Goal: Task Accomplishment & Management: Manage account settings

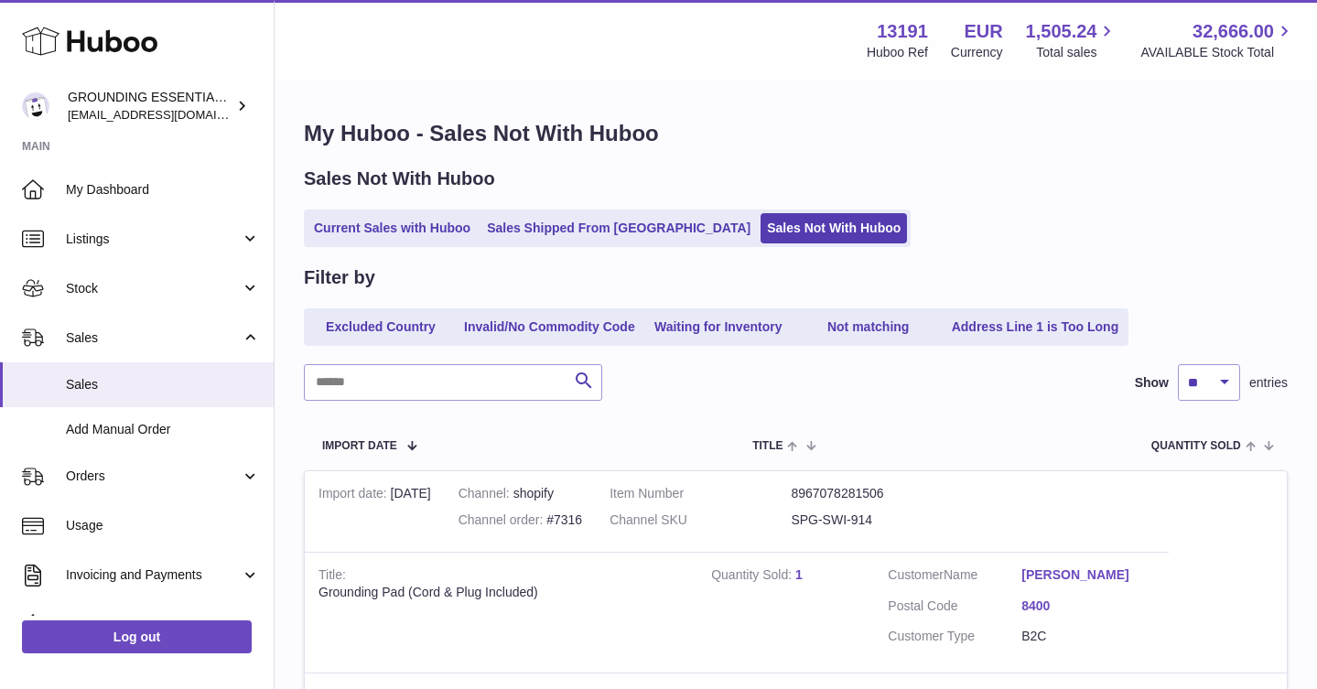
click at [397, 233] on link "Current Sales with Huboo" at bounding box center [392, 228] width 169 height 30
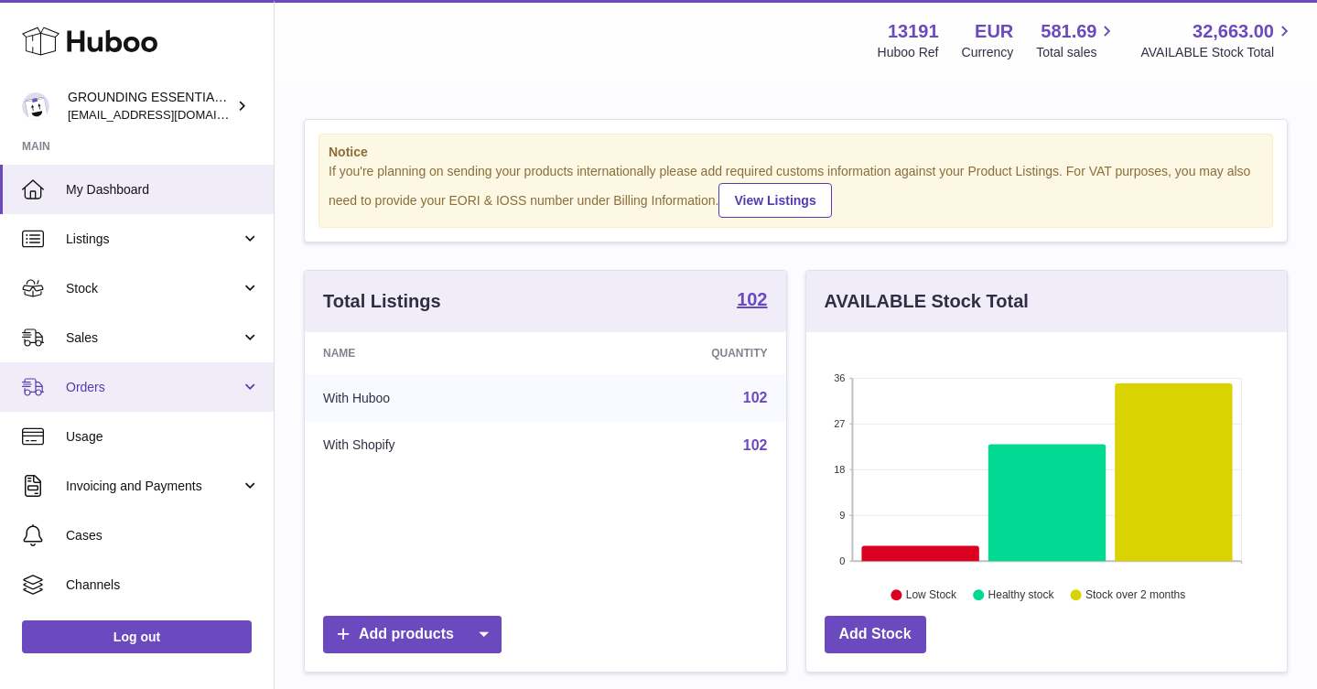
scroll to position [286, 481]
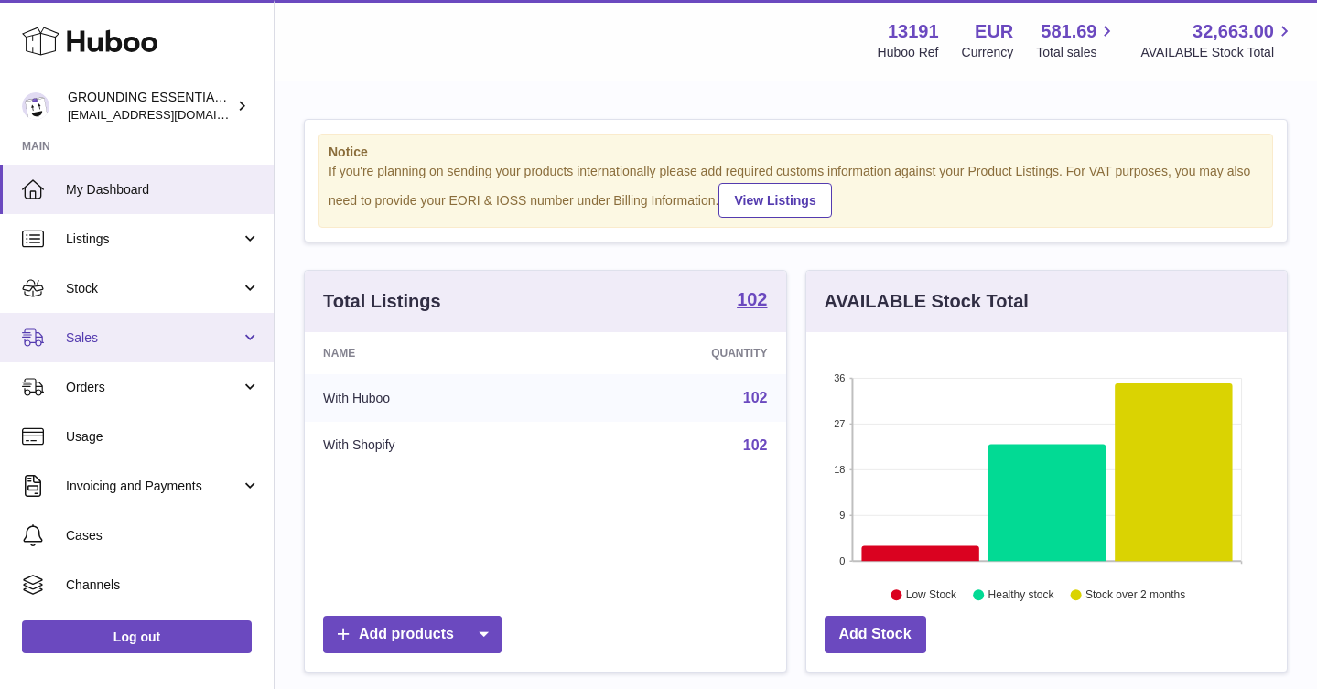
click at [174, 325] on link "Sales" at bounding box center [137, 337] width 274 height 49
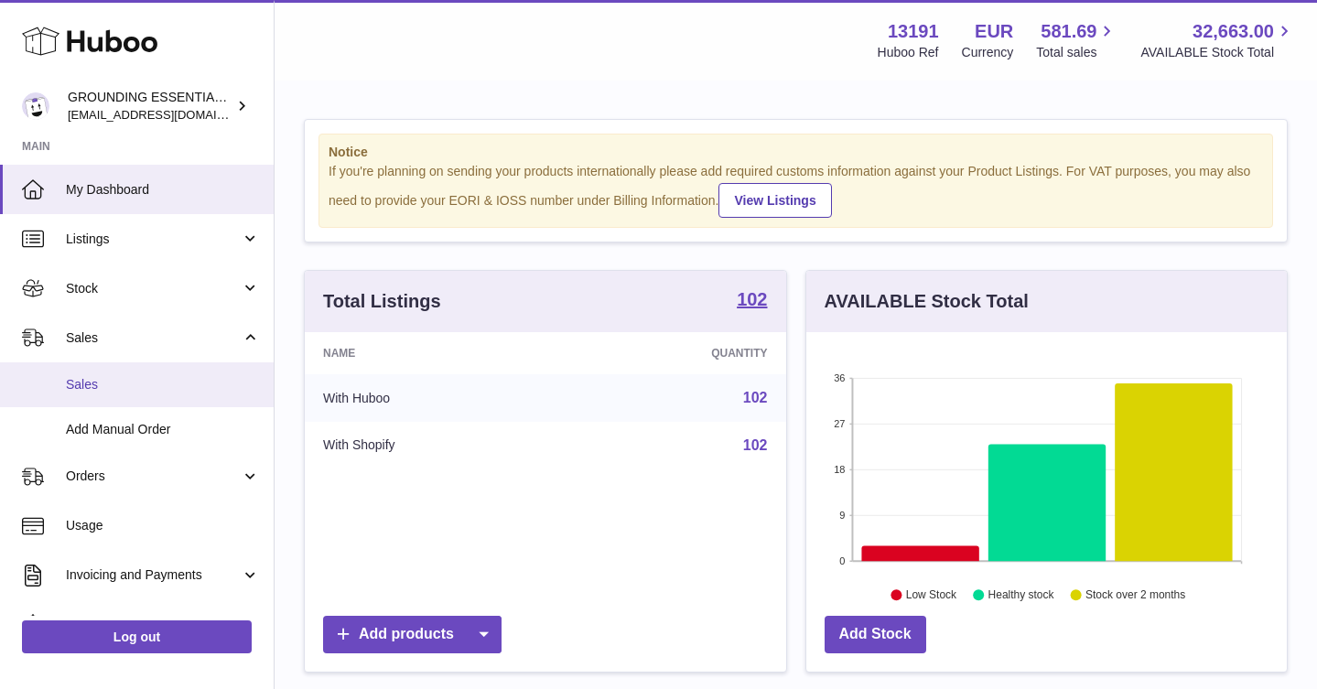
click at [178, 380] on span "Sales" at bounding box center [163, 384] width 194 height 17
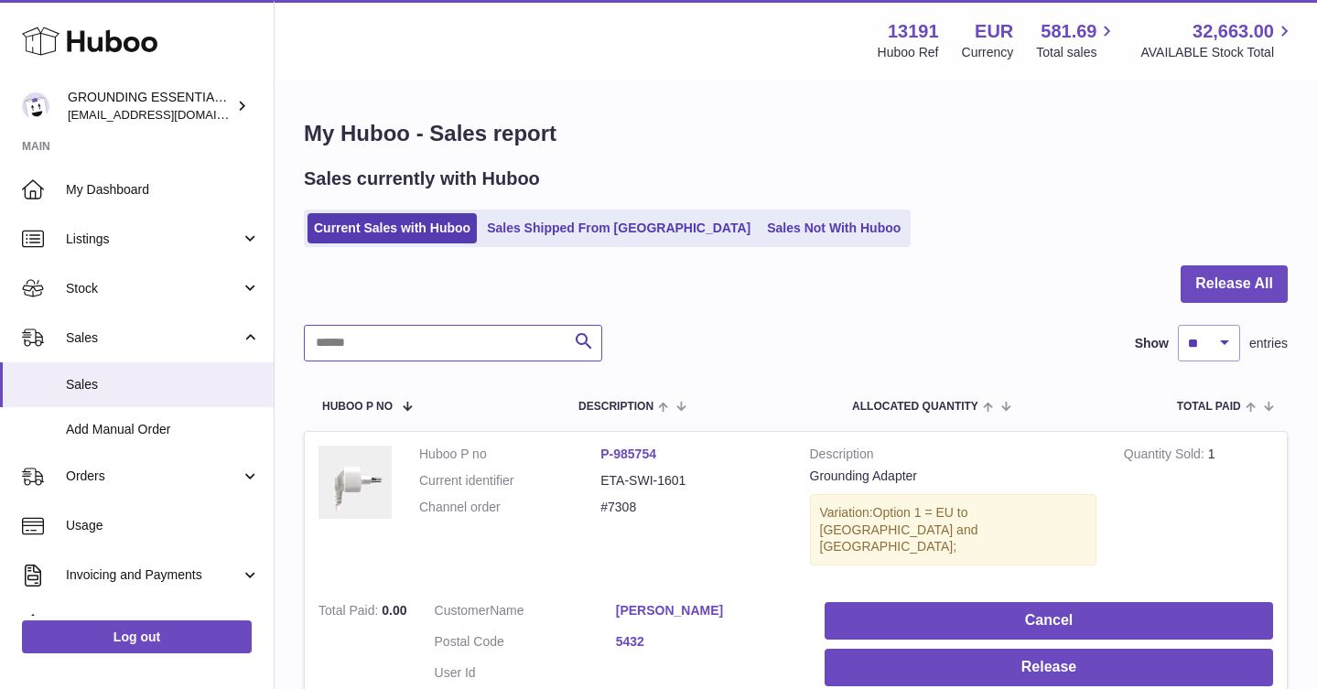
click at [461, 342] on input "text" at bounding box center [453, 343] width 298 height 37
type input "*******"
click at [761, 232] on link "Sales Not With Huboo" at bounding box center [834, 228] width 146 height 30
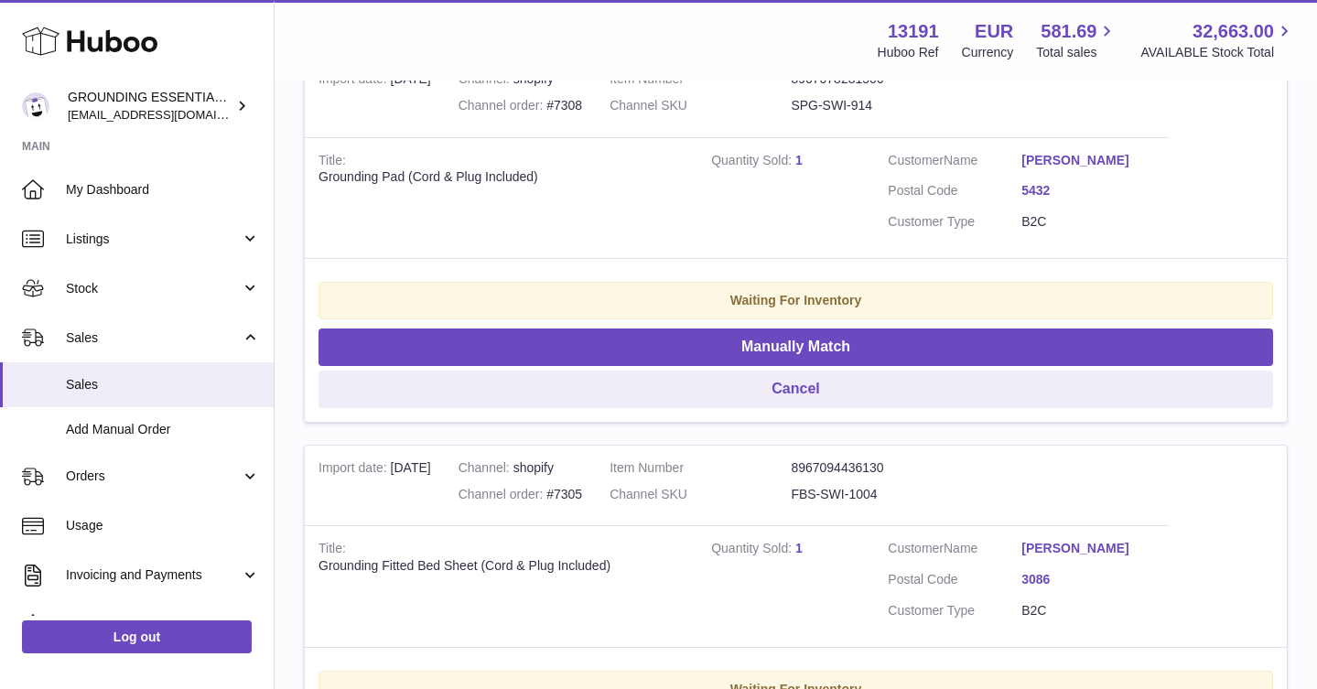
scroll to position [1092, 0]
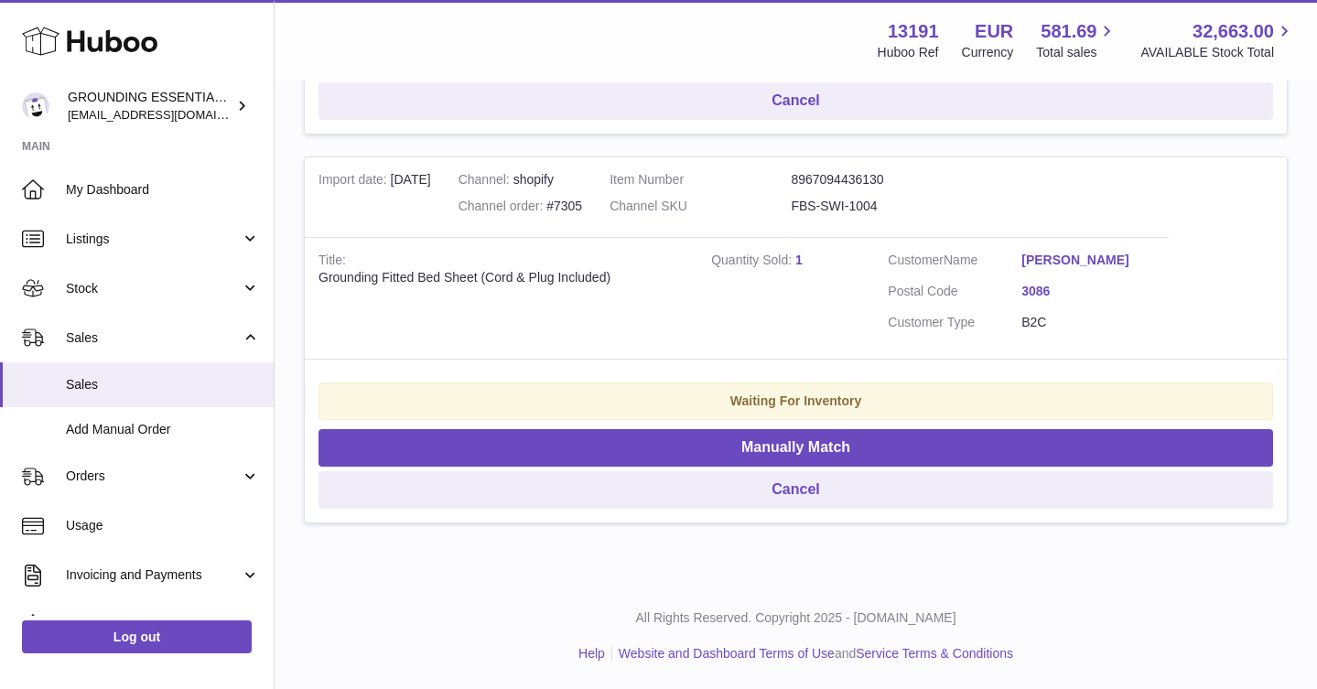
click at [888, 208] on dd "FBS-SWI-1004" at bounding box center [881, 206] width 181 height 17
copy tr "FBS-SWI-1004"
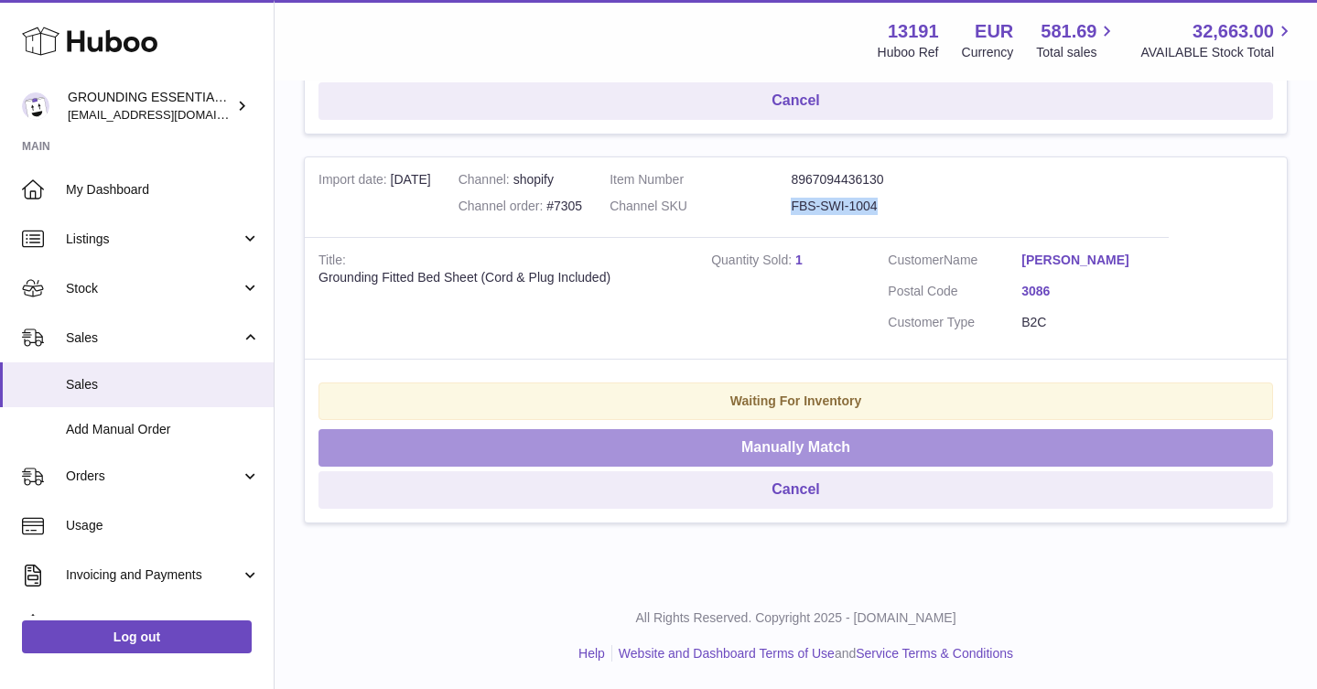
click at [848, 449] on button "Manually Match" at bounding box center [796, 448] width 955 height 38
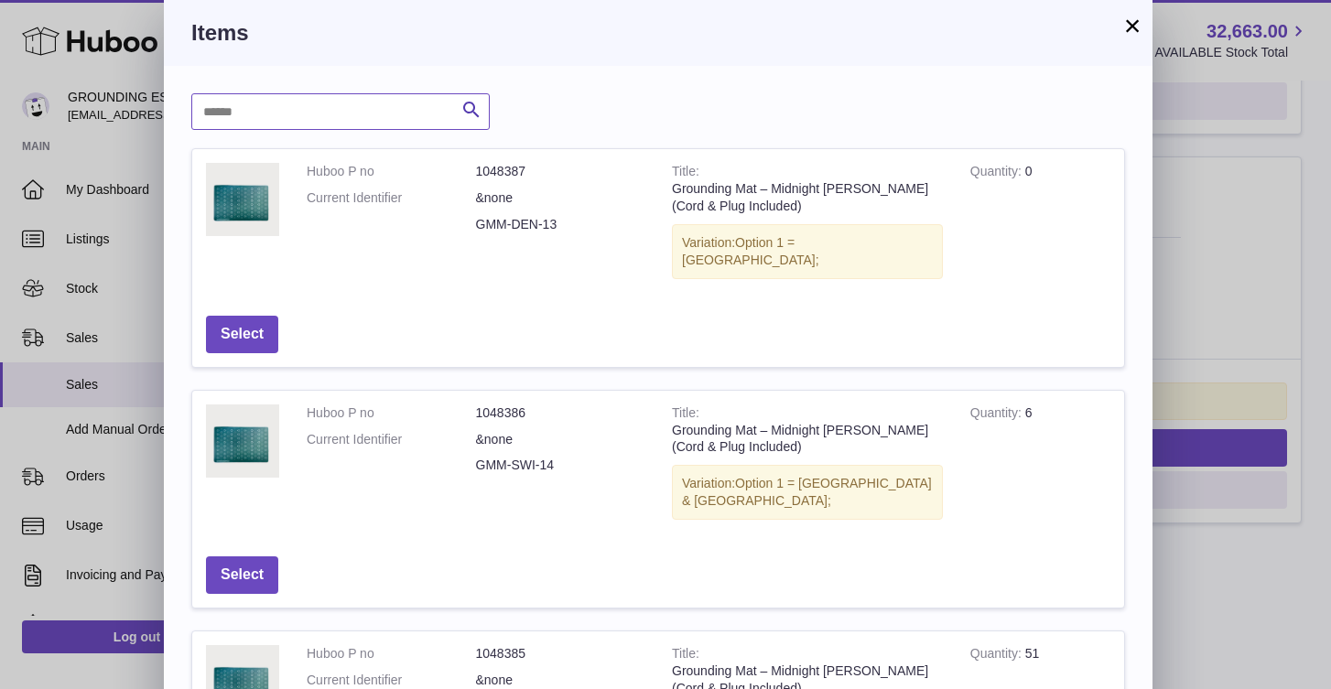
click at [375, 123] on input "text" at bounding box center [340, 111] width 298 height 37
paste input "**********"
click at [251, 114] on input "**********" at bounding box center [340, 111] width 298 height 37
click at [350, 115] on input "**********" at bounding box center [340, 111] width 298 height 37
type input "**********"
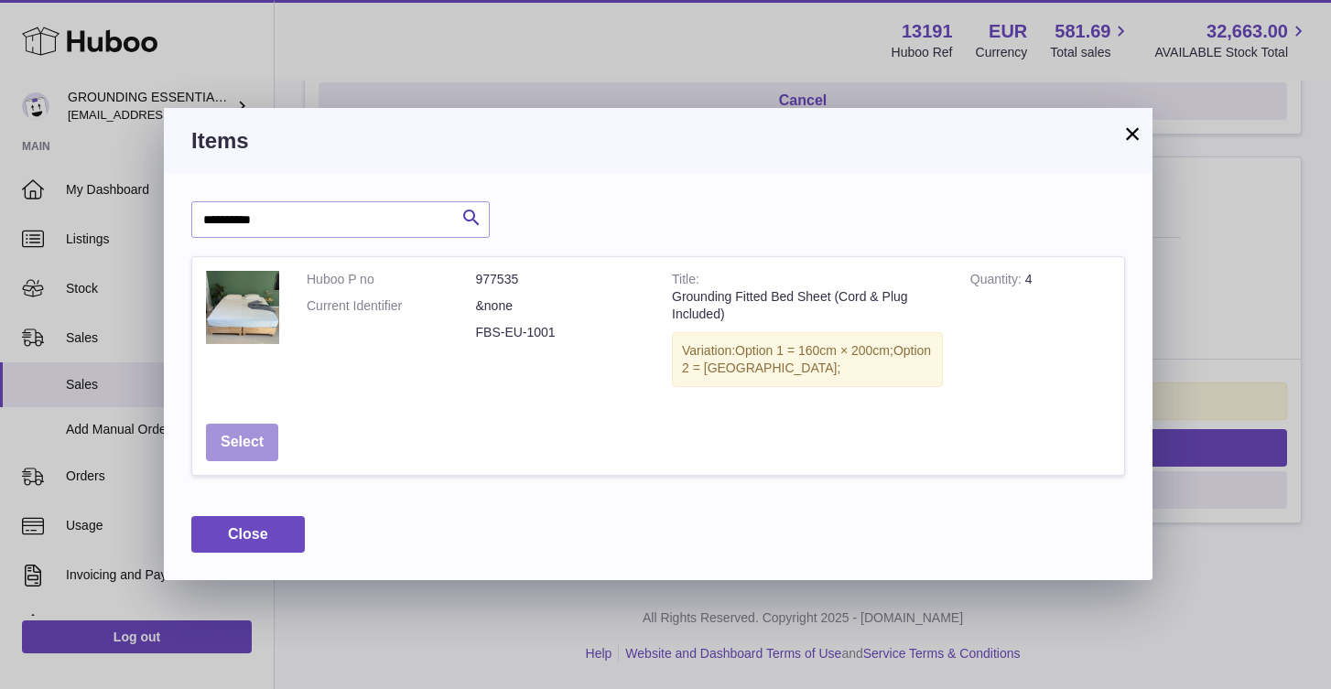
click at [244, 453] on button "Select" at bounding box center [242, 443] width 72 height 38
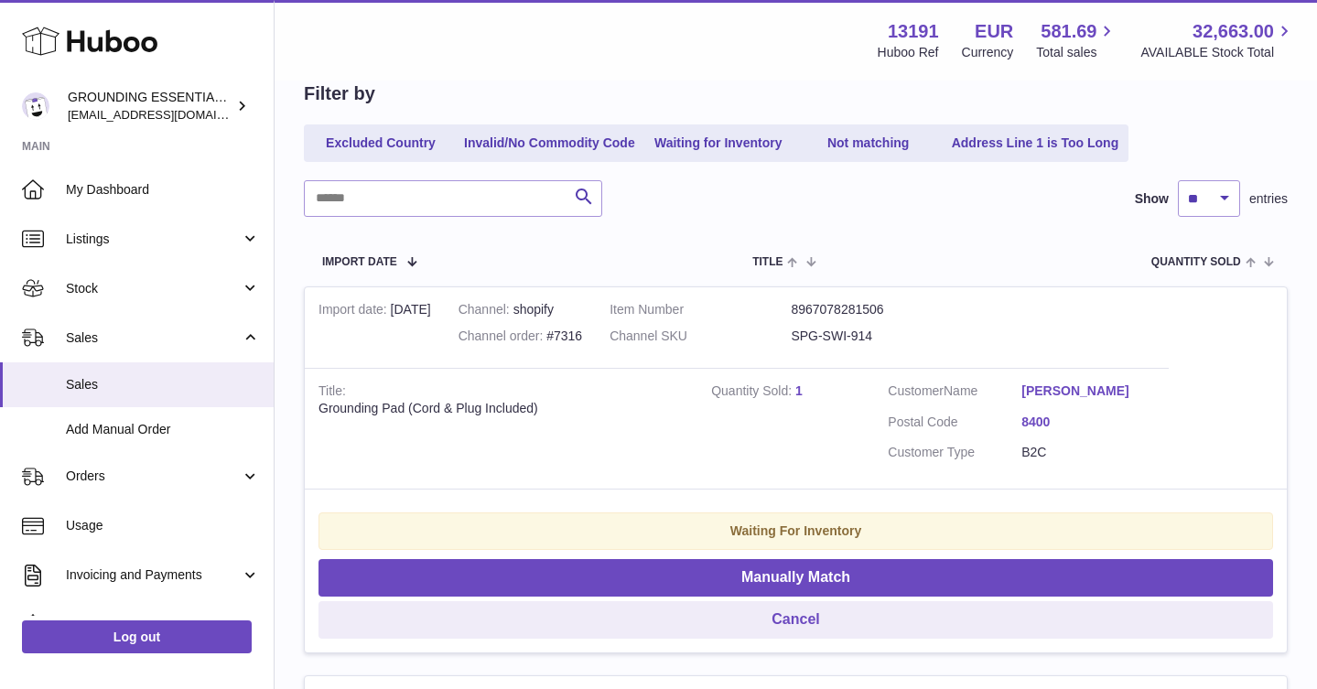
scroll to position [0, 0]
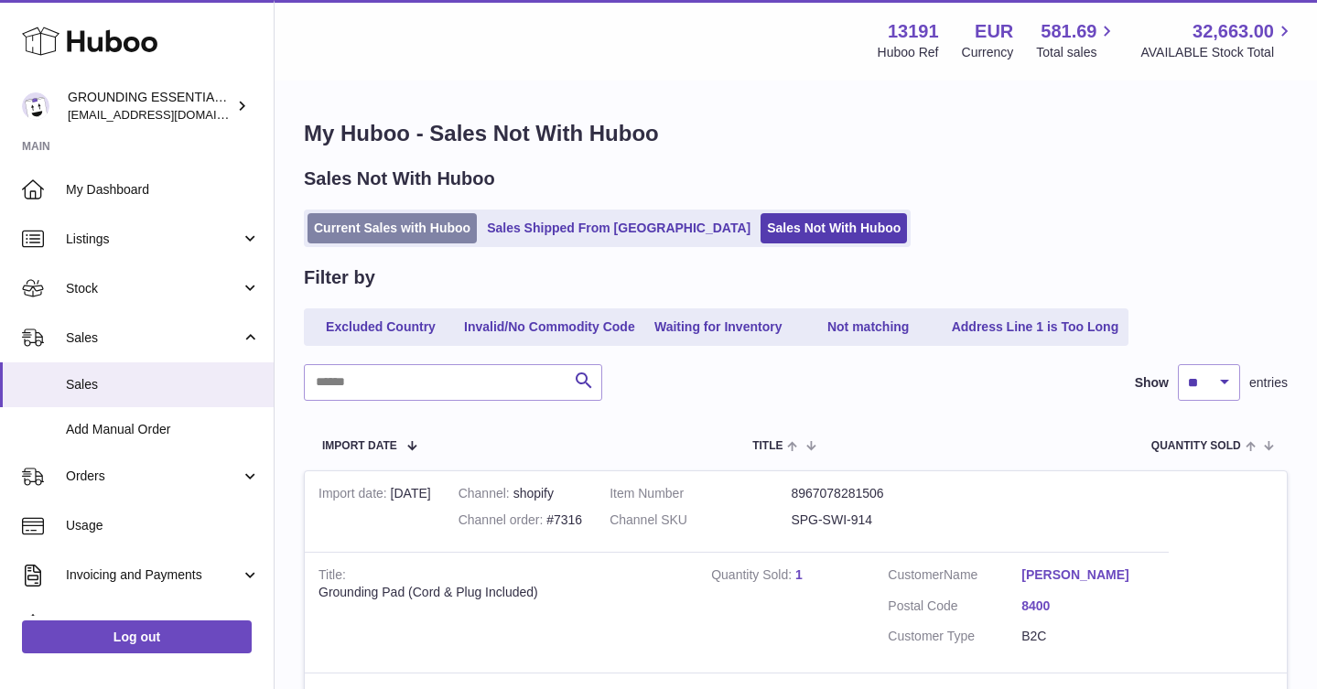
click at [377, 225] on link "Current Sales with Huboo" at bounding box center [392, 228] width 169 height 30
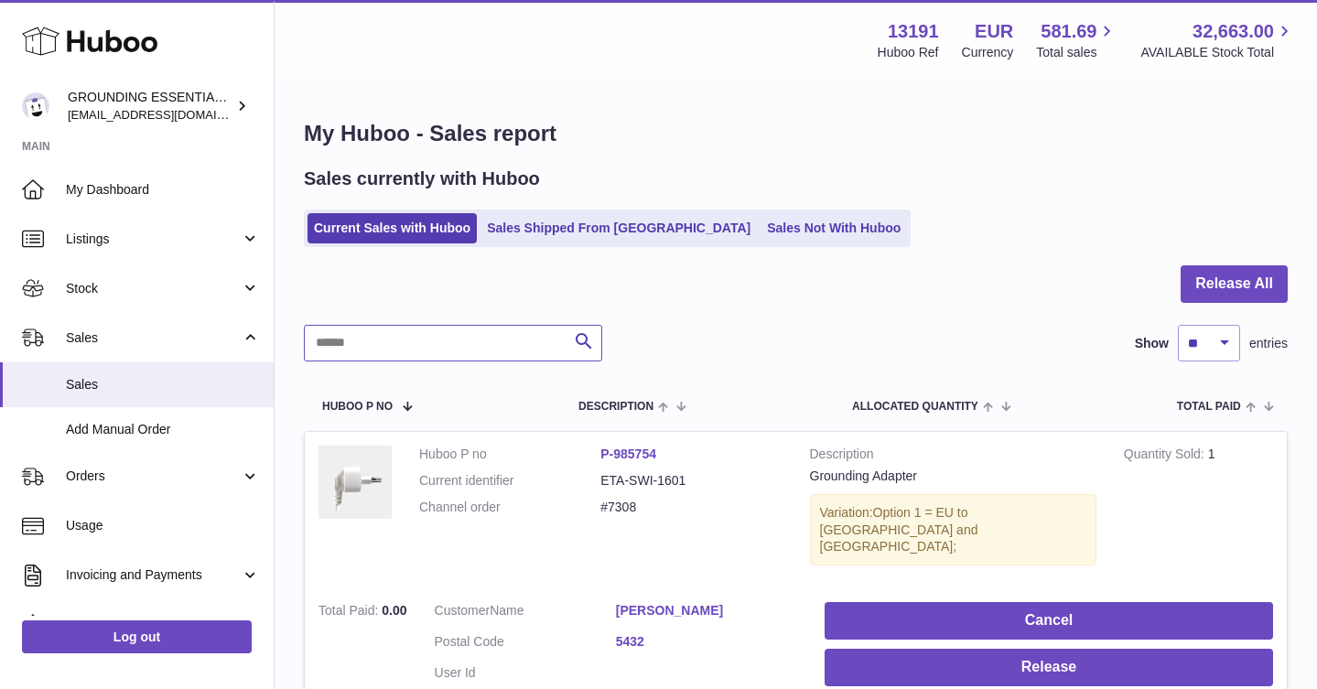
click at [399, 343] on input "text" at bounding box center [453, 343] width 298 height 37
type input "*******"
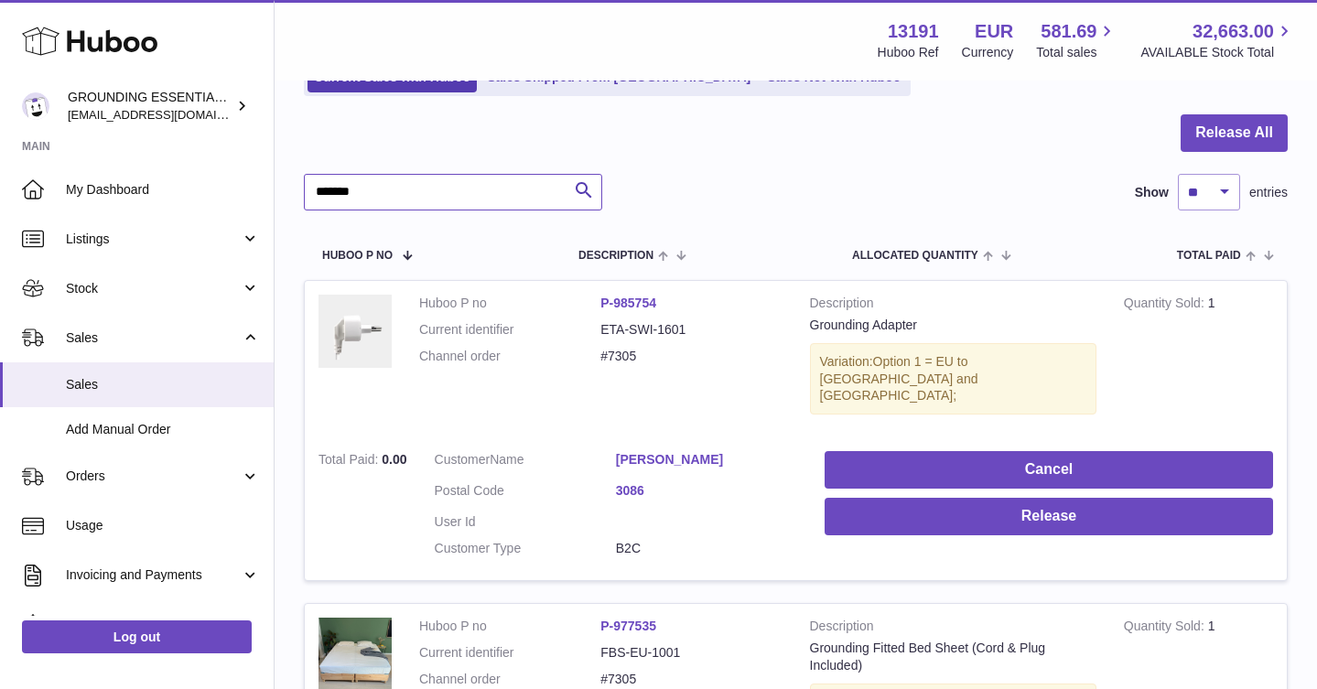
scroll to position [187, 0]
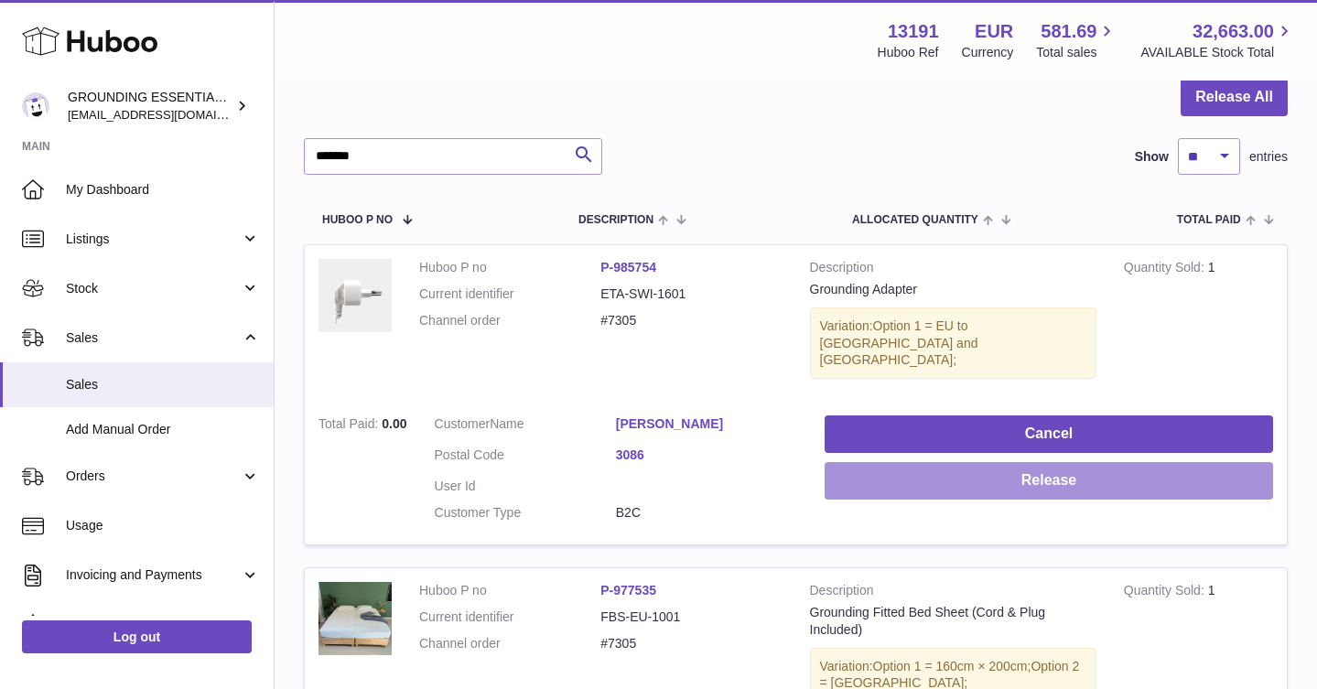
click at [1056, 465] on button "Release" at bounding box center [1049, 481] width 449 height 38
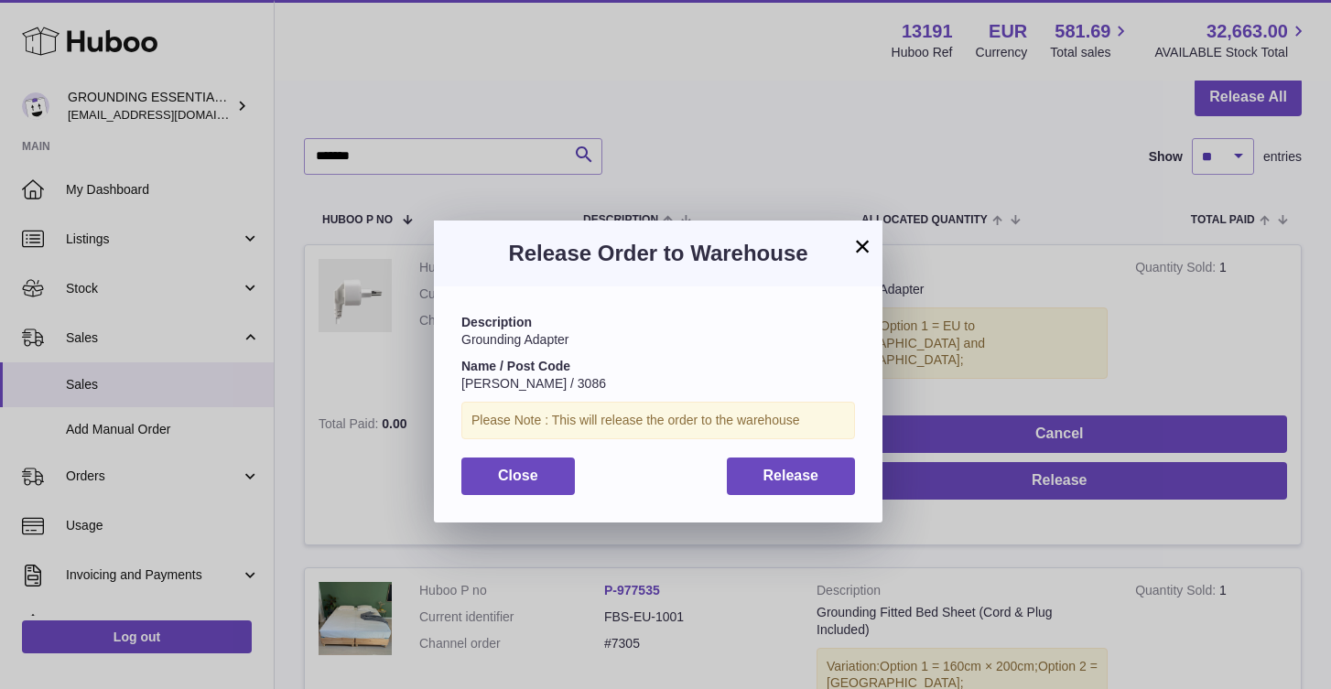
click at [741, 453] on div "Description Grounding Adapter Name / Post Code andreas billeter / 3086 Please N…" at bounding box center [658, 404] width 449 height 235
click at [761, 468] on button "Release" at bounding box center [791, 477] width 129 height 38
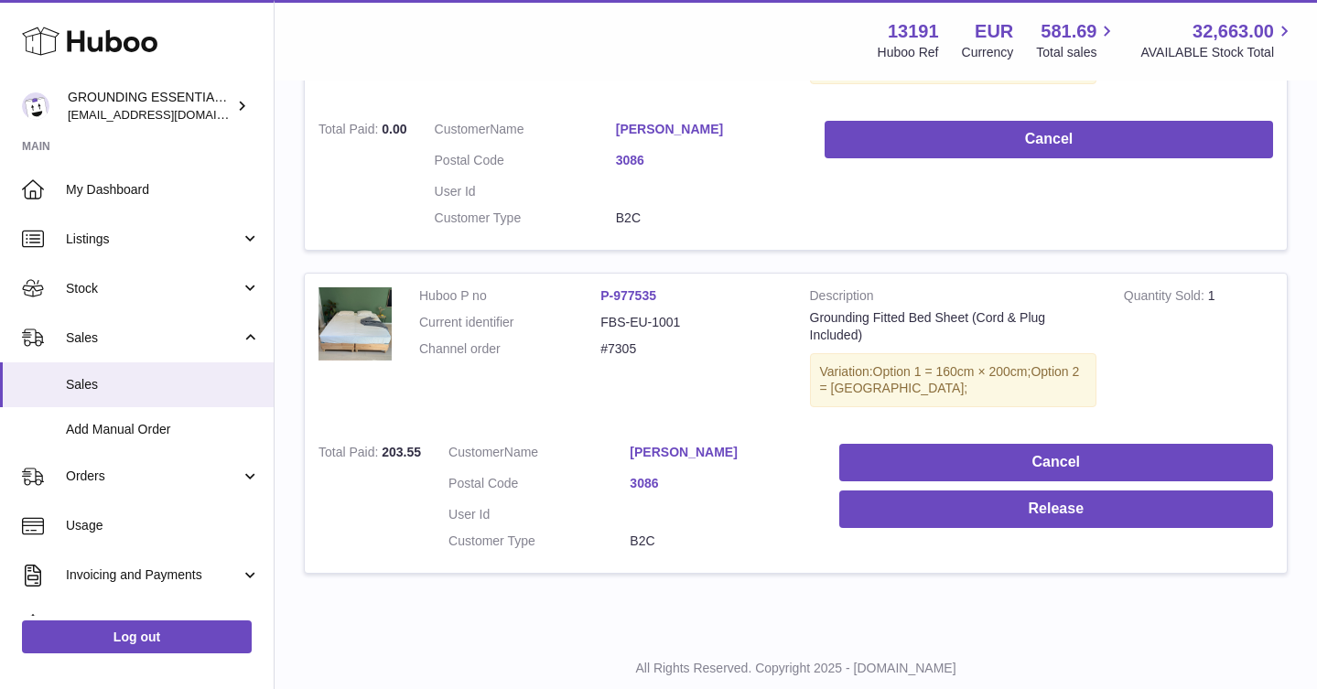
scroll to position [514, 0]
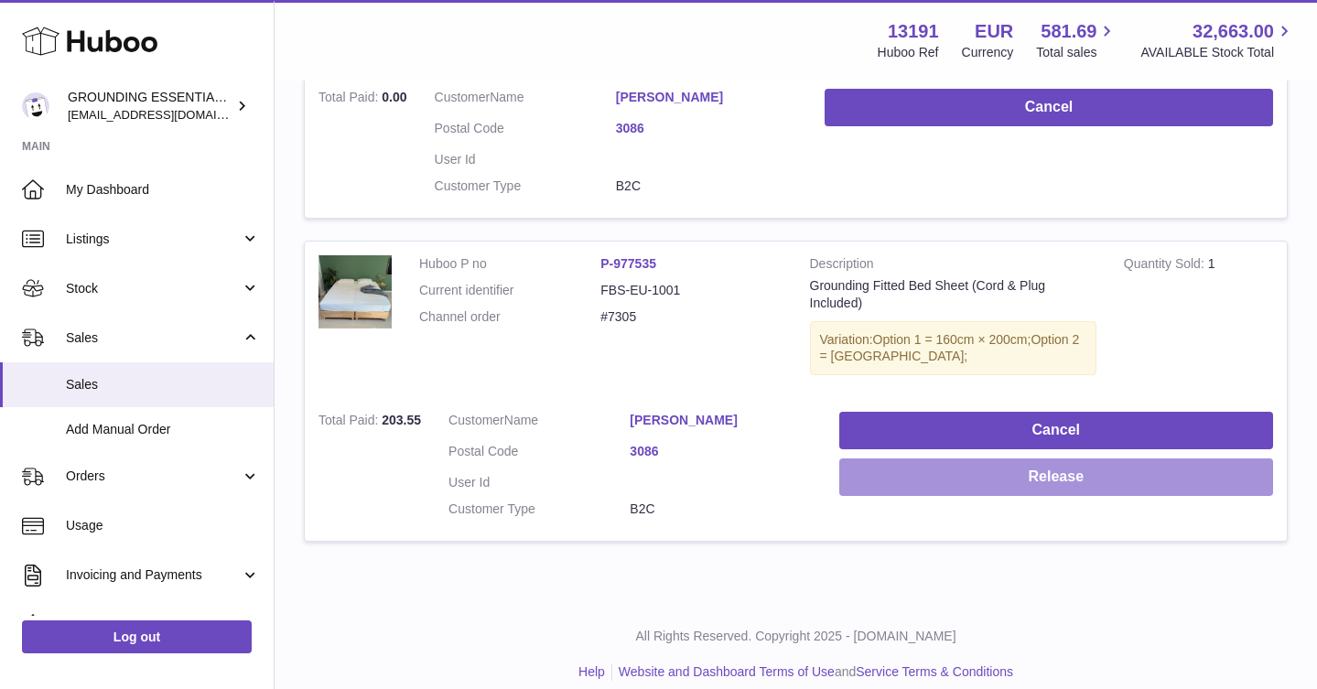
click at [1009, 459] on button "Release" at bounding box center [1056, 478] width 434 height 38
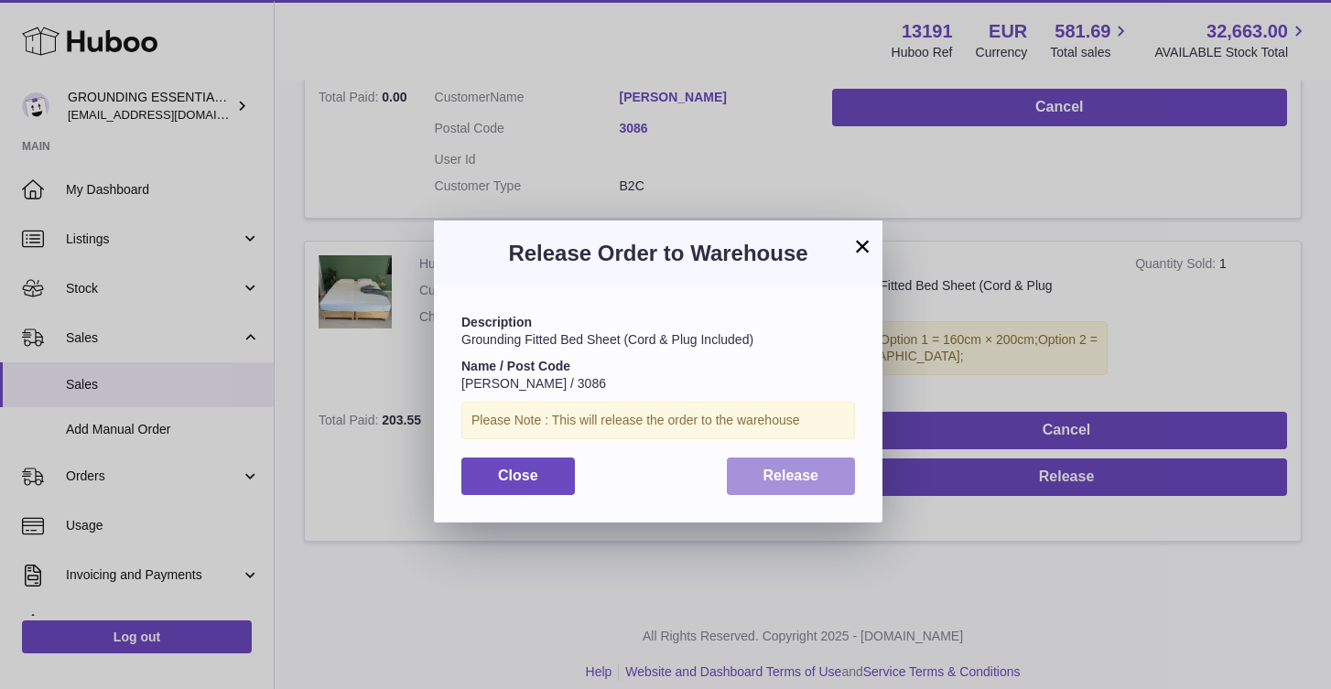
click at [773, 481] on span "Release" at bounding box center [791, 476] width 56 height 16
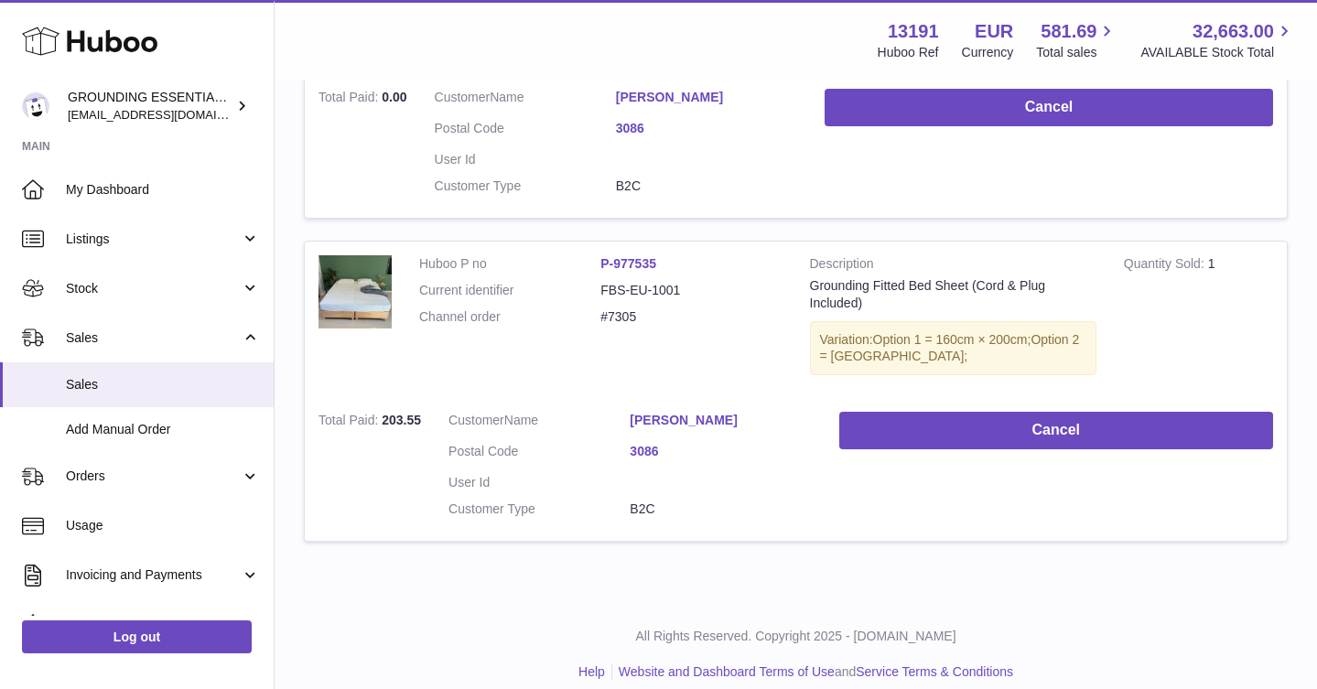
scroll to position [0, 0]
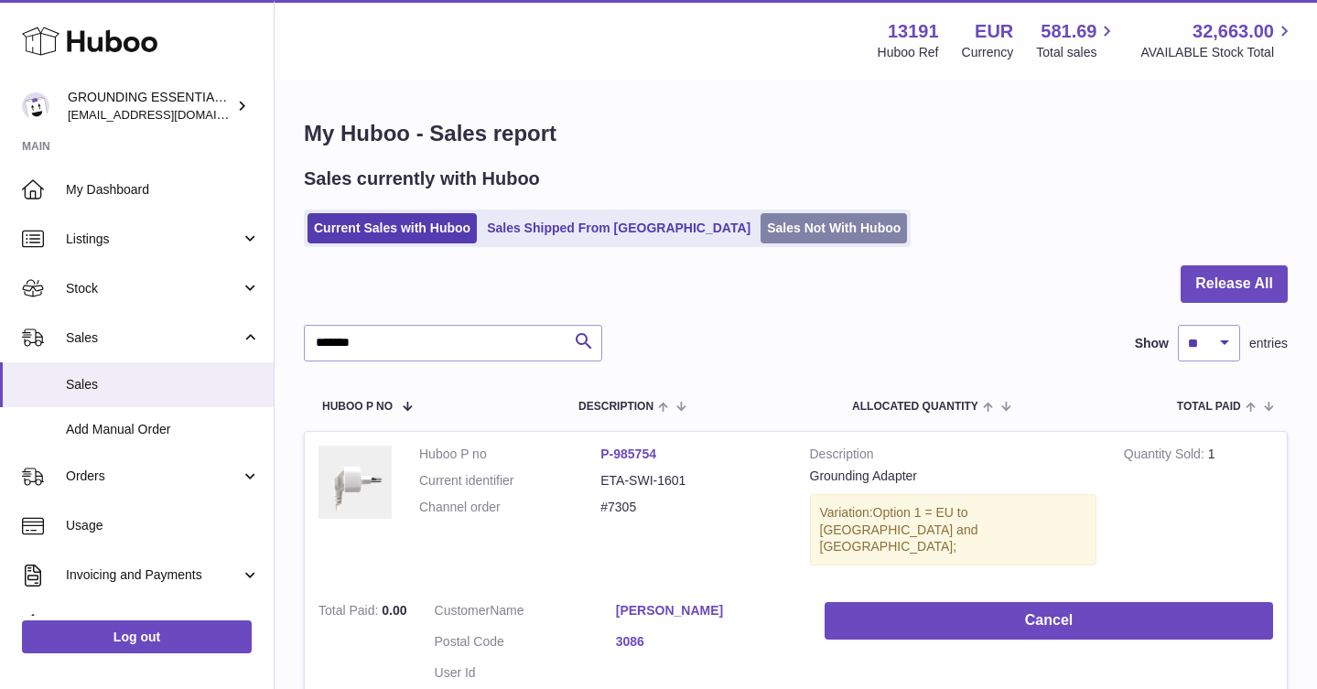
click at [761, 236] on link "Sales Not With Huboo" at bounding box center [834, 228] width 146 height 30
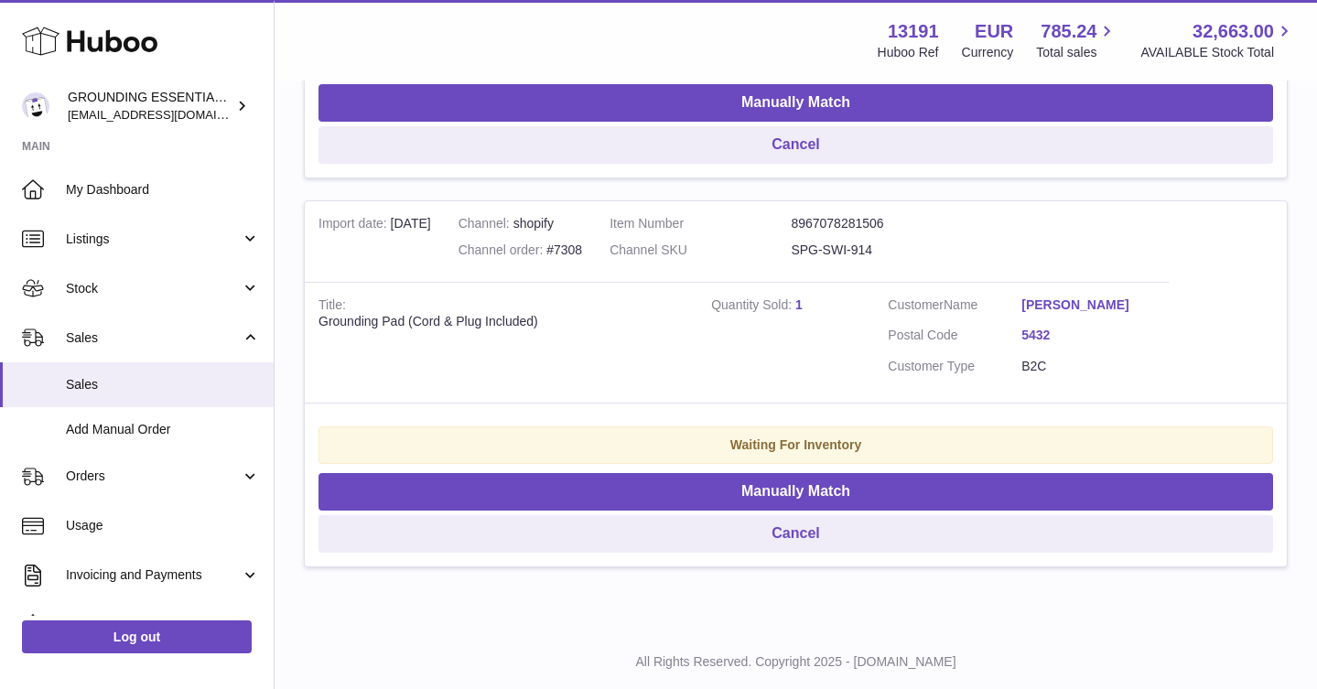
scroll to position [703, 0]
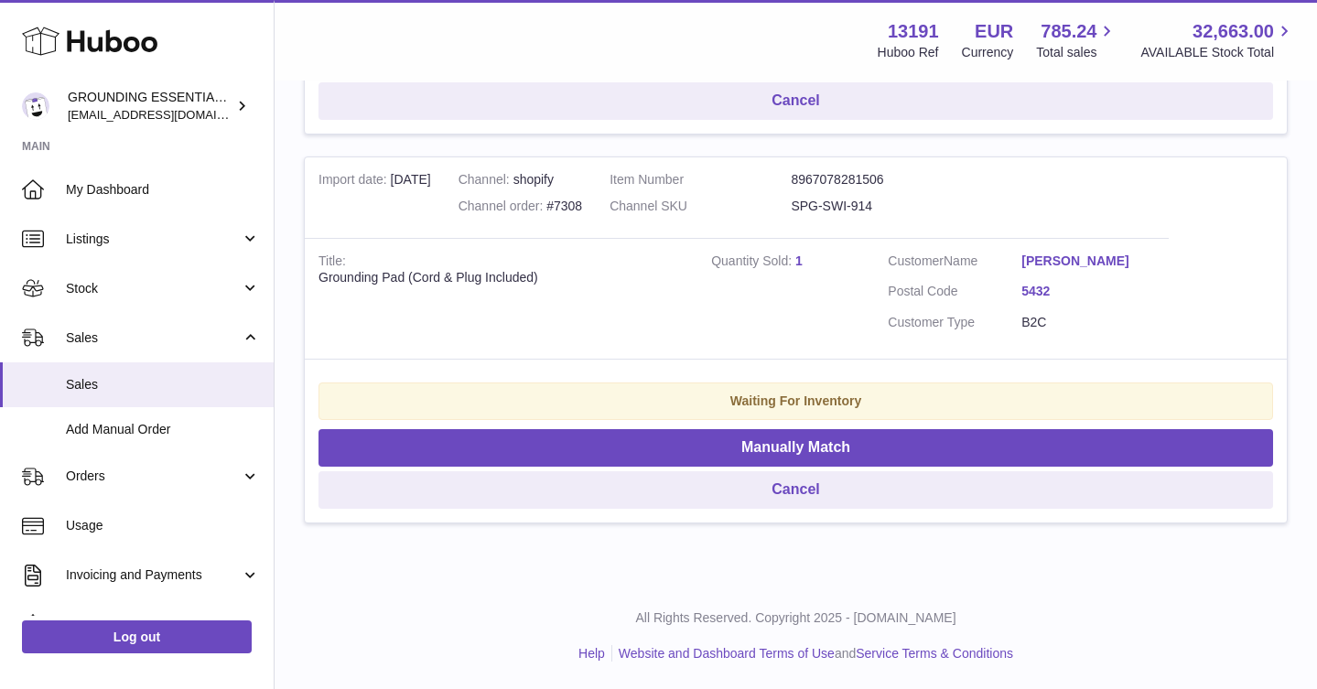
click at [861, 205] on dd "SPG-SWI-914" at bounding box center [881, 206] width 181 height 17
copy tr "SPG-SWI-914"
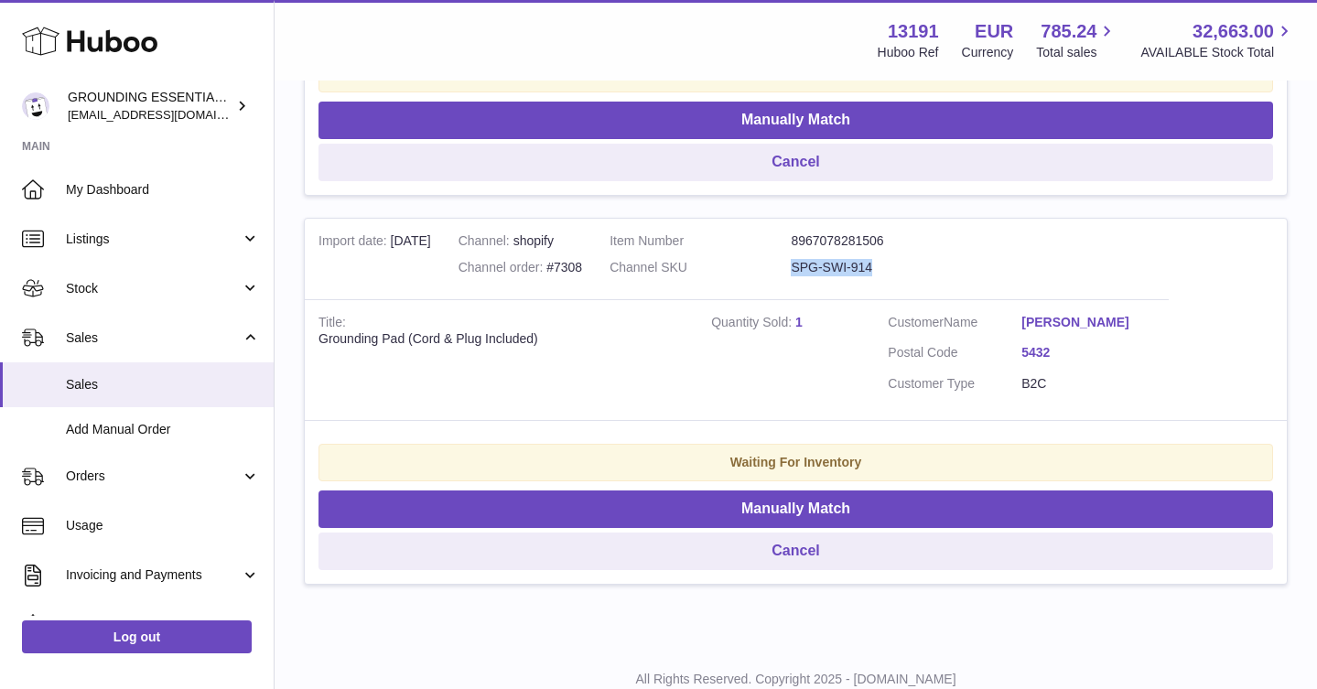
scroll to position [636, 0]
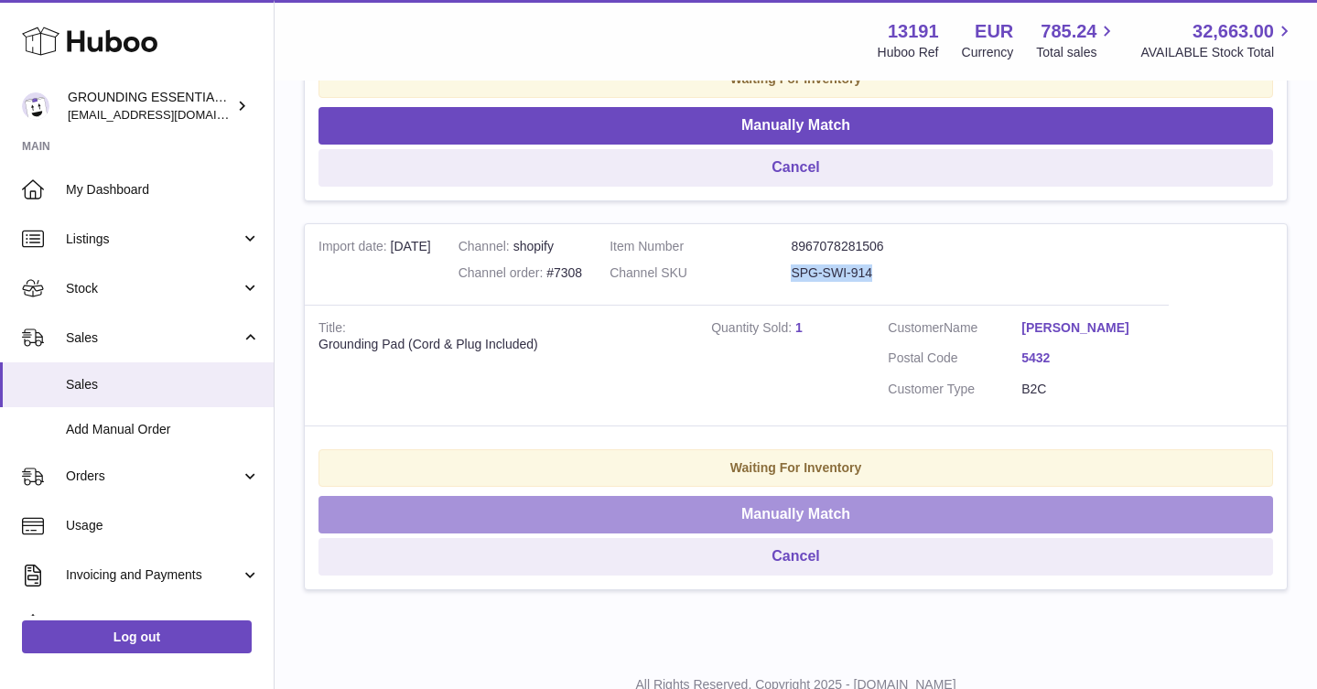
click at [853, 497] on button "Manually Match" at bounding box center [796, 515] width 955 height 38
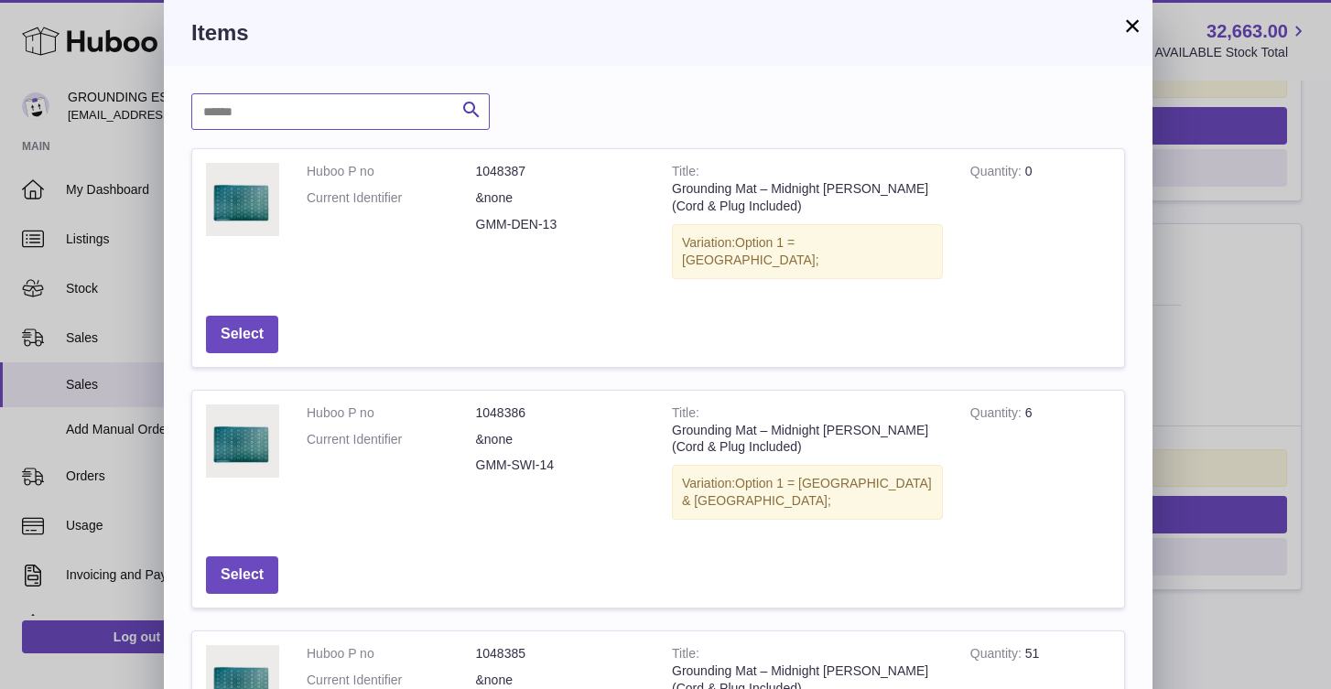
click at [357, 97] on input "text" at bounding box center [340, 111] width 298 height 37
paste input "**********"
drag, startPoint x: 306, startPoint y: 119, endPoint x: 237, endPoint y: 112, distance: 69.0
click at [237, 112] on input "**********" at bounding box center [340, 111] width 298 height 37
type input "******"
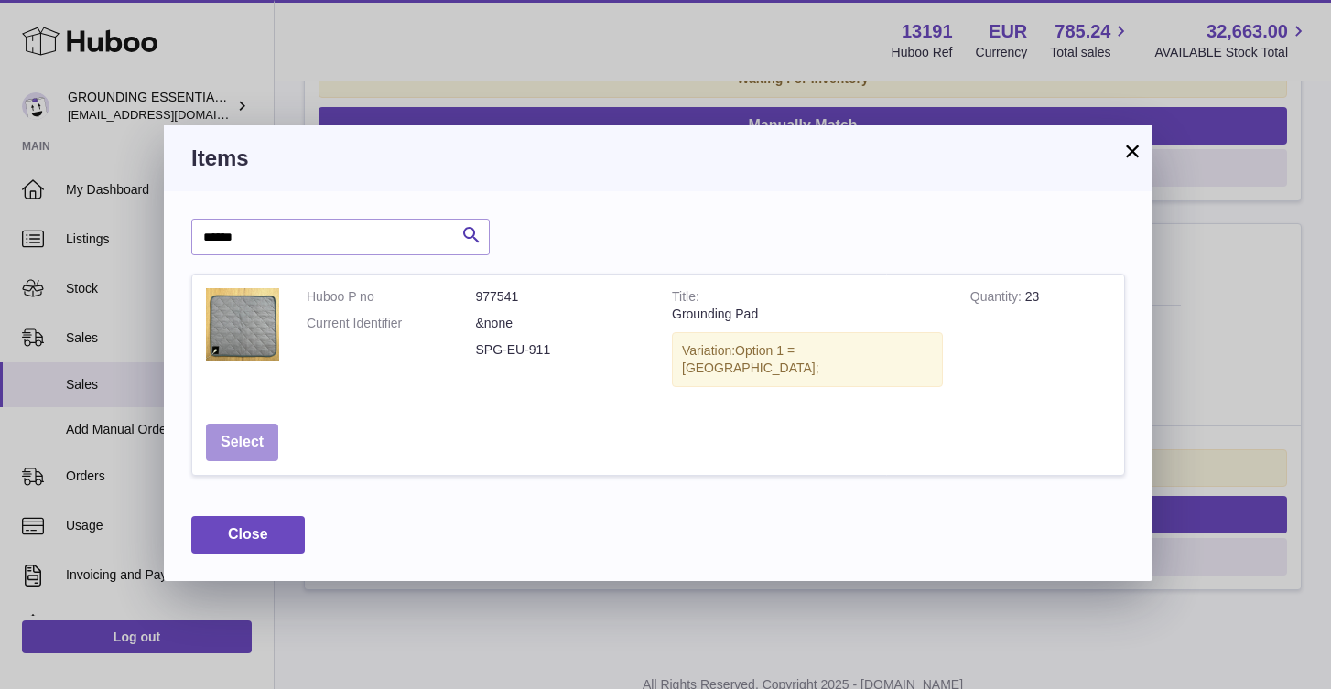
click at [229, 424] on button "Select" at bounding box center [242, 443] width 72 height 38
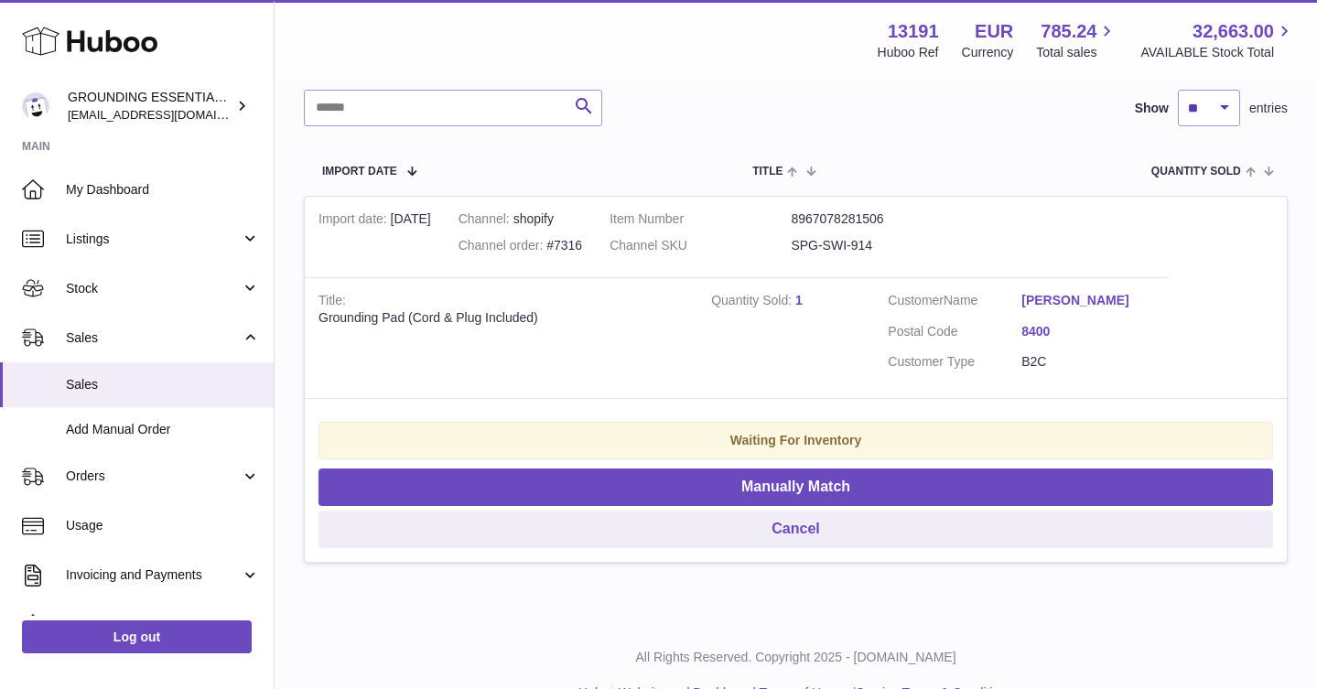
scroll to position [0, 0]
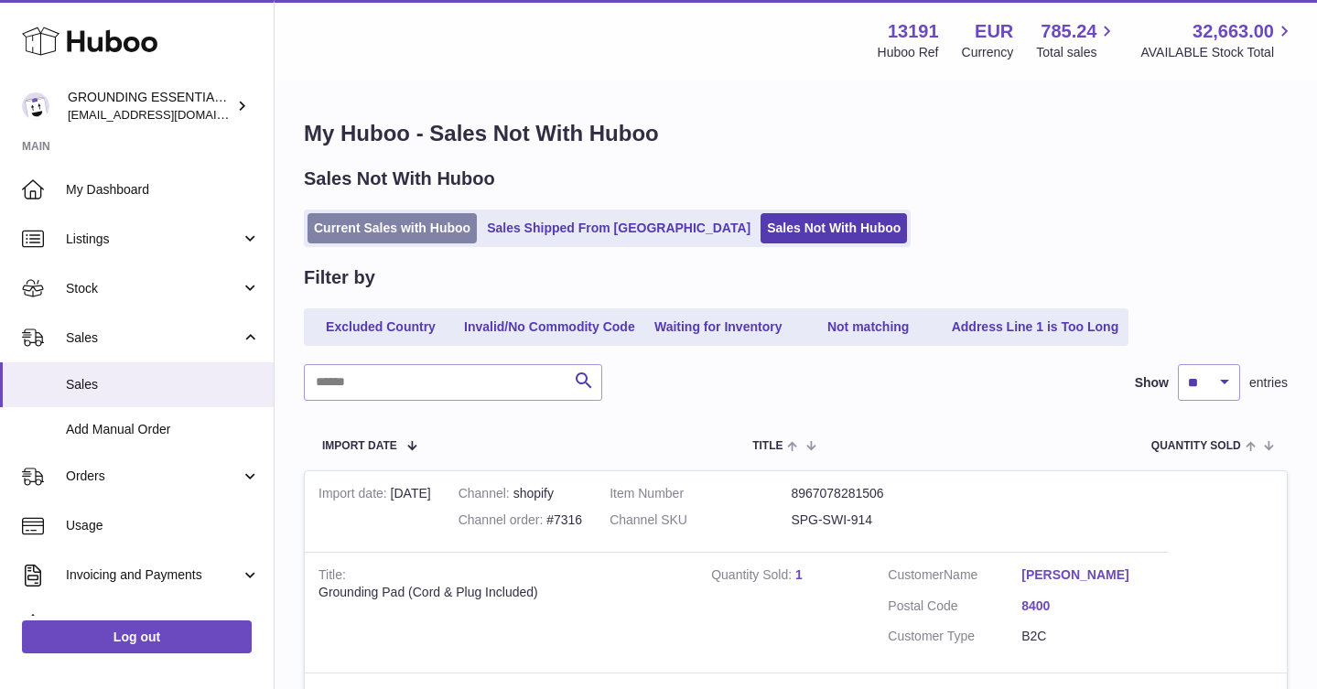
click at [385, 239] on link "Current Sales with Huboo" at bounding box center [392, 228] width 169 height 30
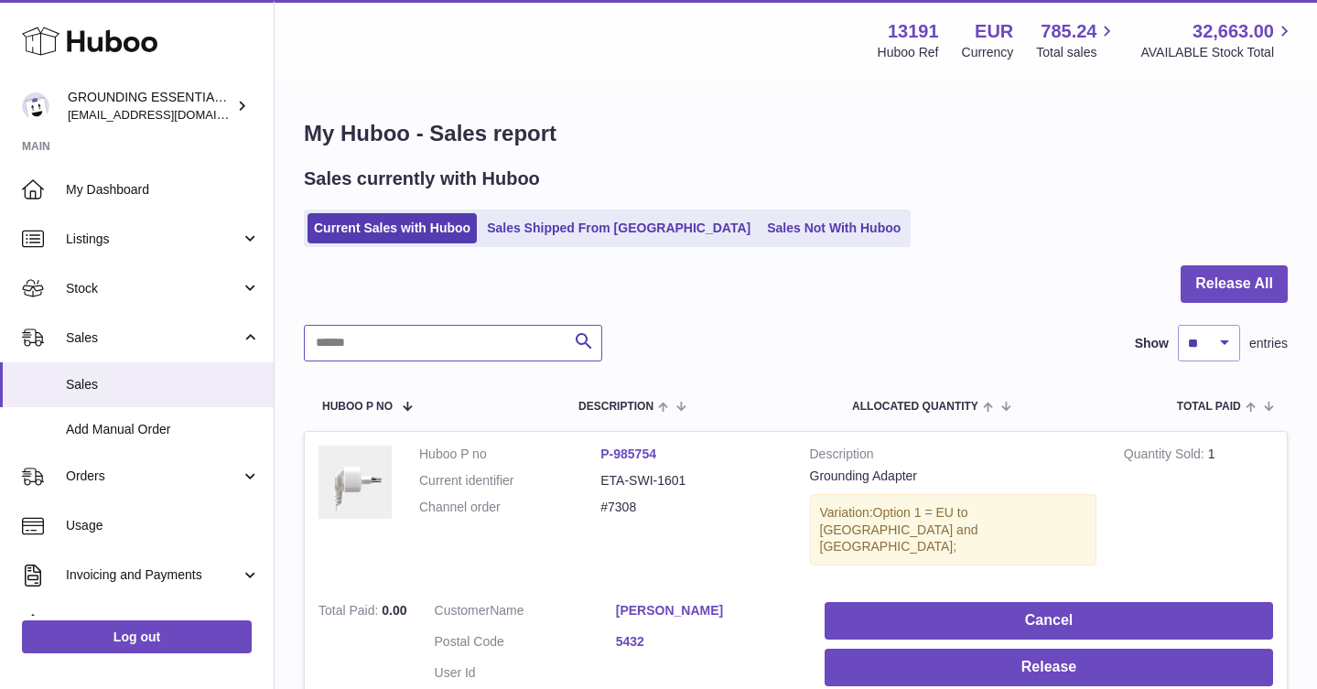
click at [361, 332] on input "text" at bounding box center [453, 343] width 298 height 37
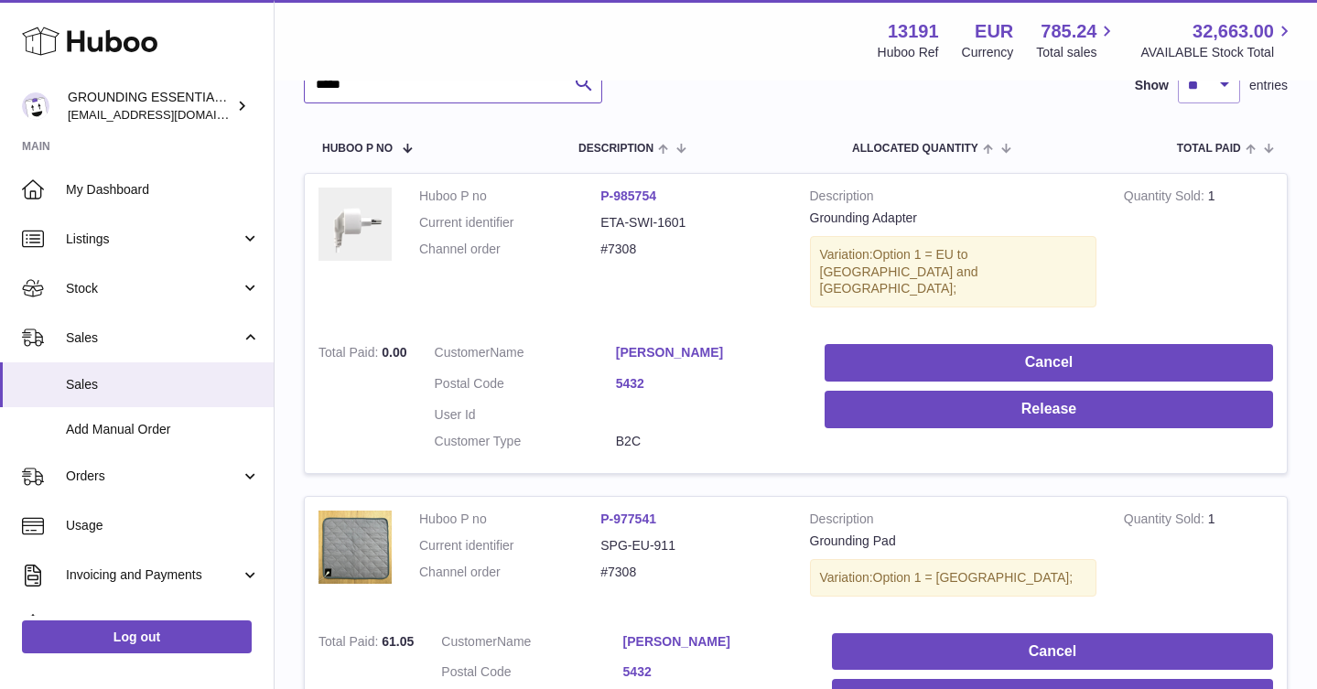
scroll to position [352, 0]
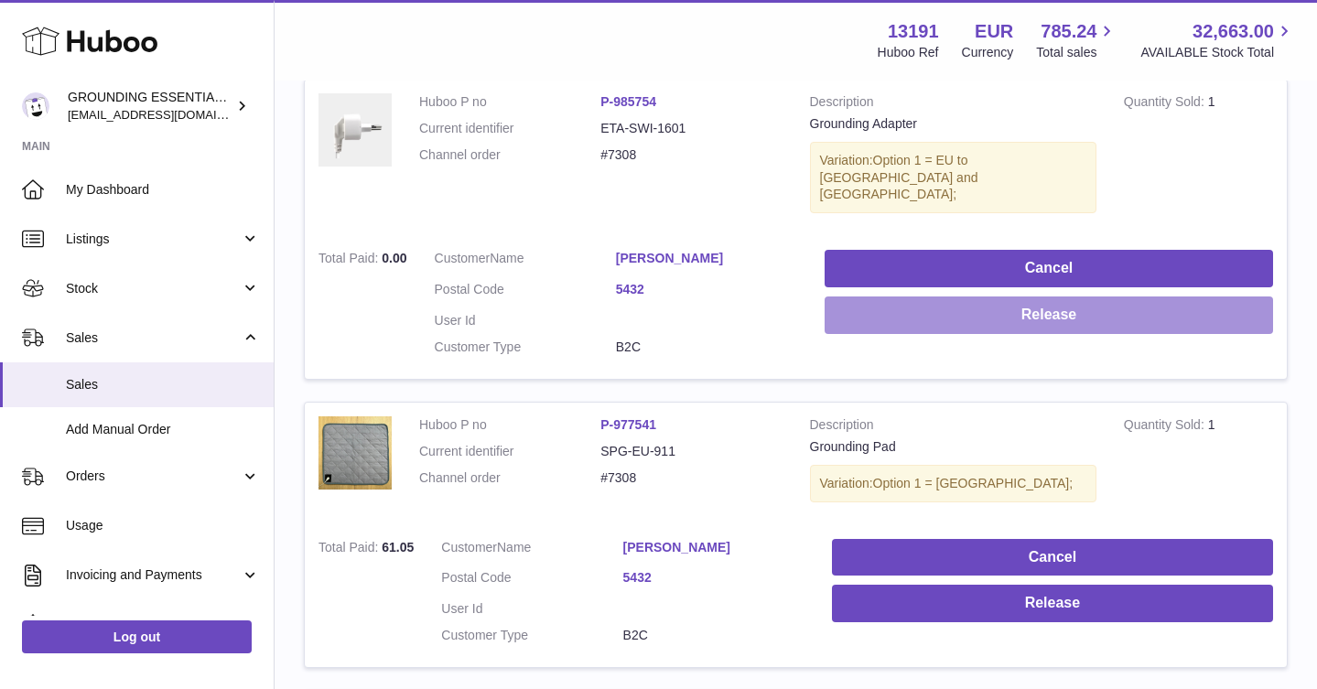
type input "*****"
click at [1119, 302] on button "Release" at bounding box center [1049, 316] width 449 height 38
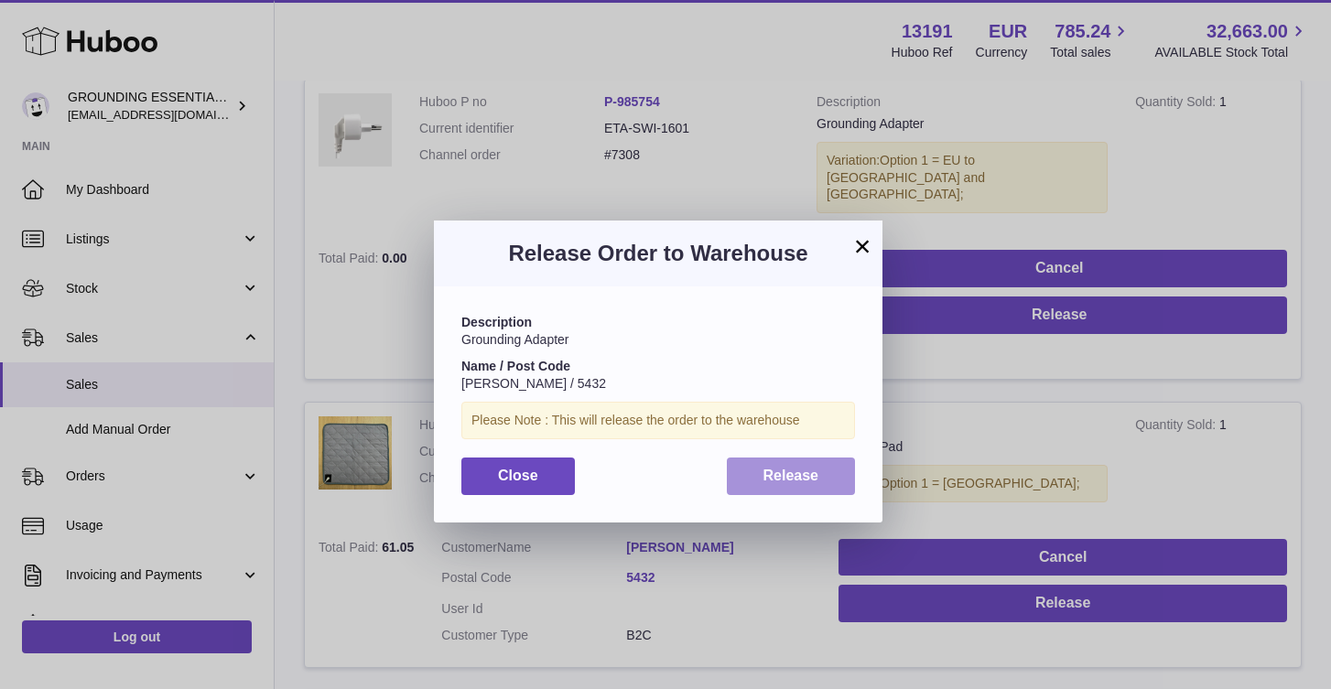
click at [784, 477] on span "Release" at bounding box center [791, 476] width 56 height 16
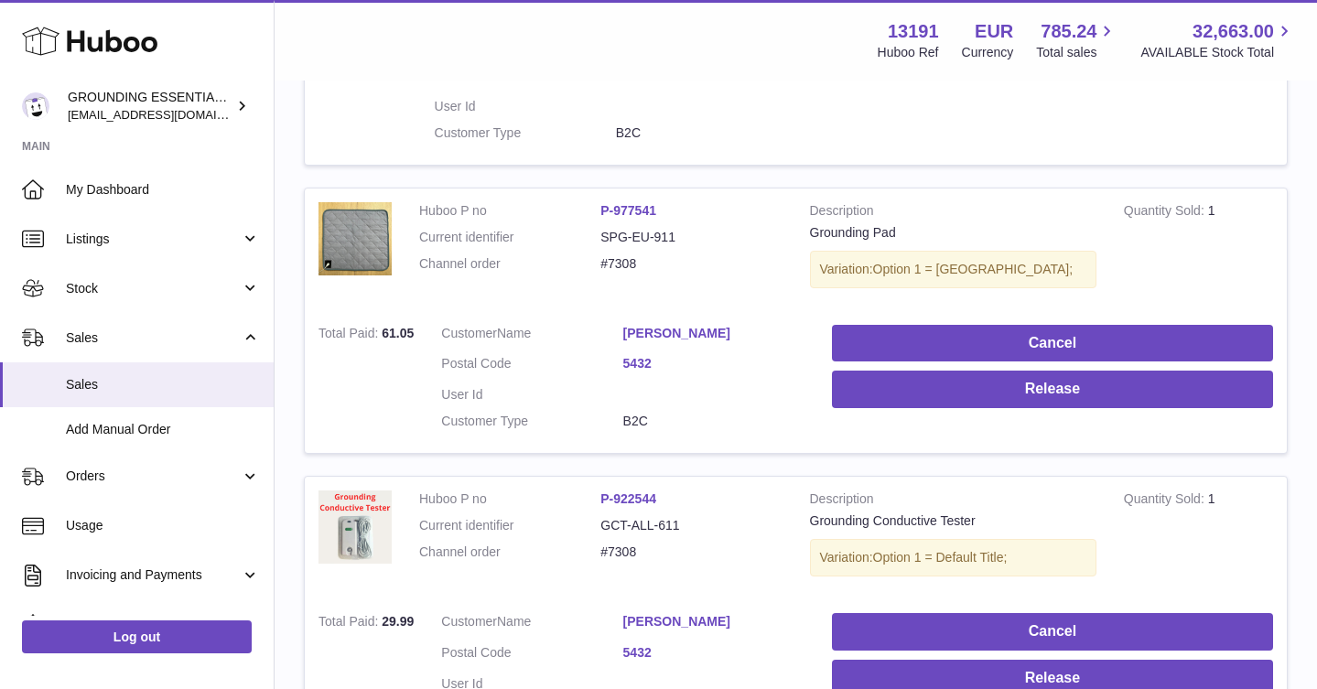
scroll to position [609, 0]
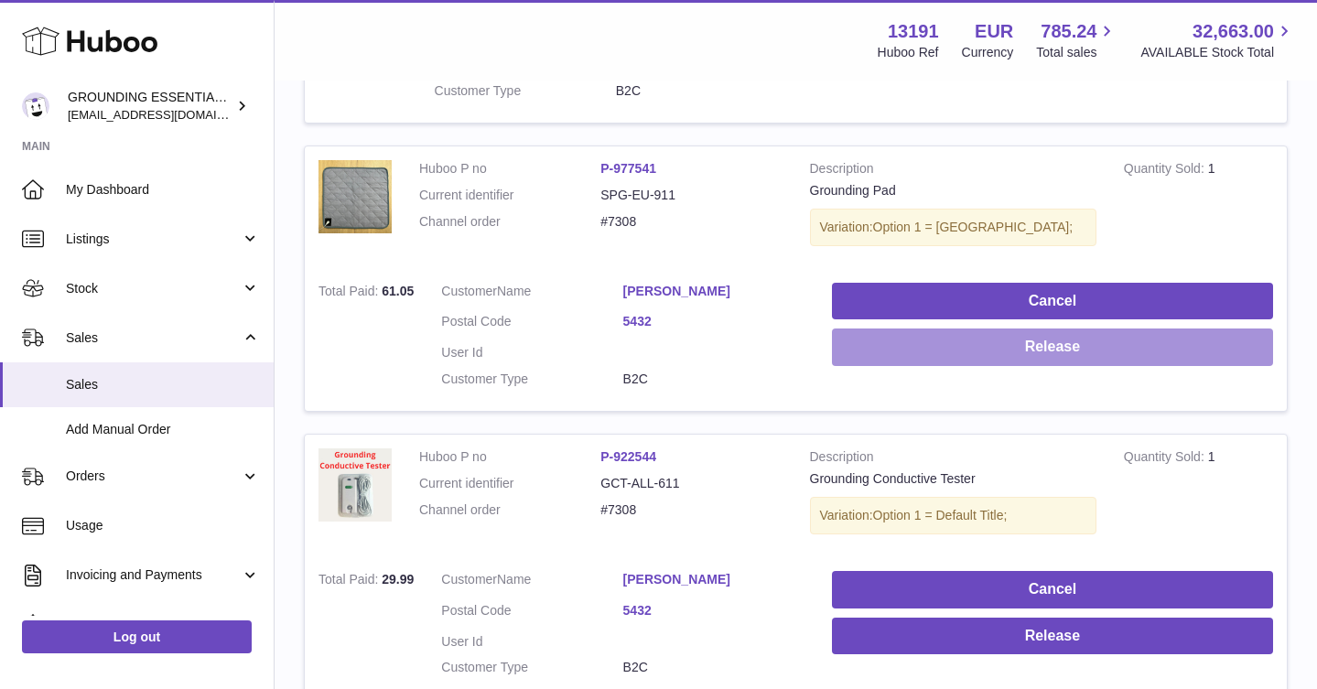
click at [1046, 340] on button "Release" at bounding box center [1052, 348] width 441 height 38
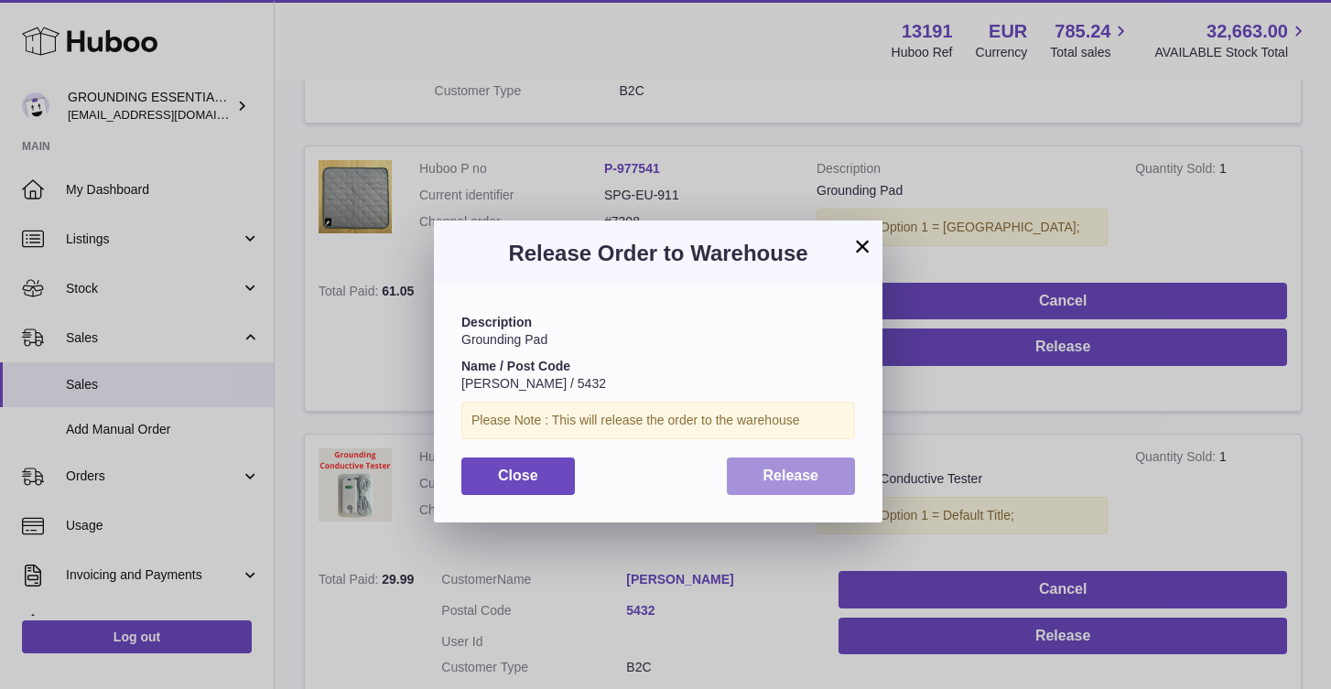
click at [777, 465] on button "Release" at bounding box center [791, 477] width 129 height 38
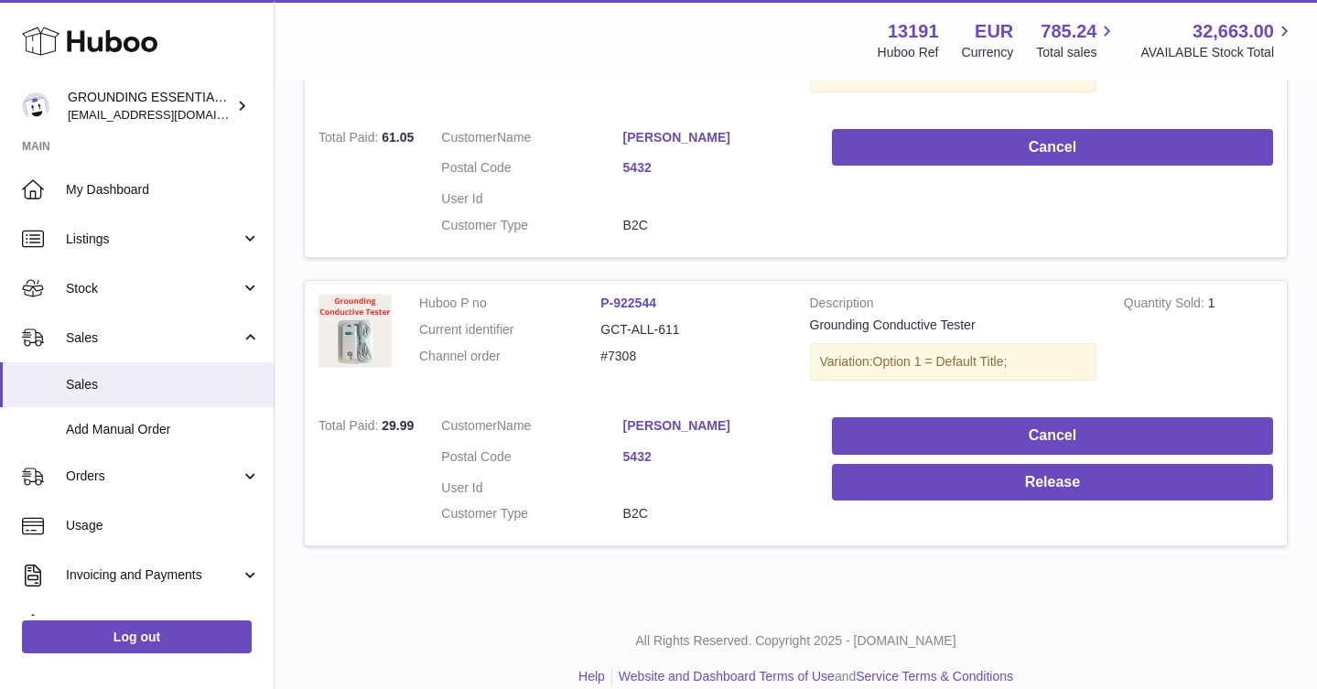
scroll to position [769, 0]
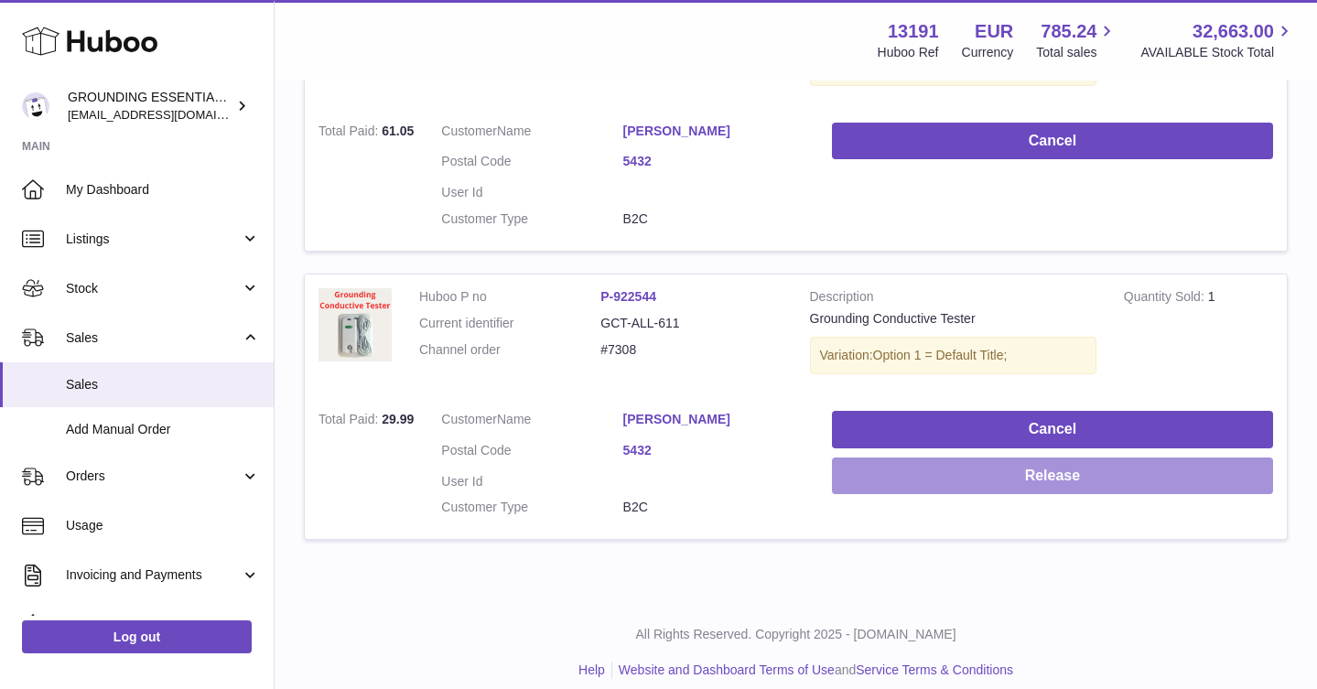
click at [1069, 458] on button "Release" at bounding box center [1052, 477] width 441 height 38
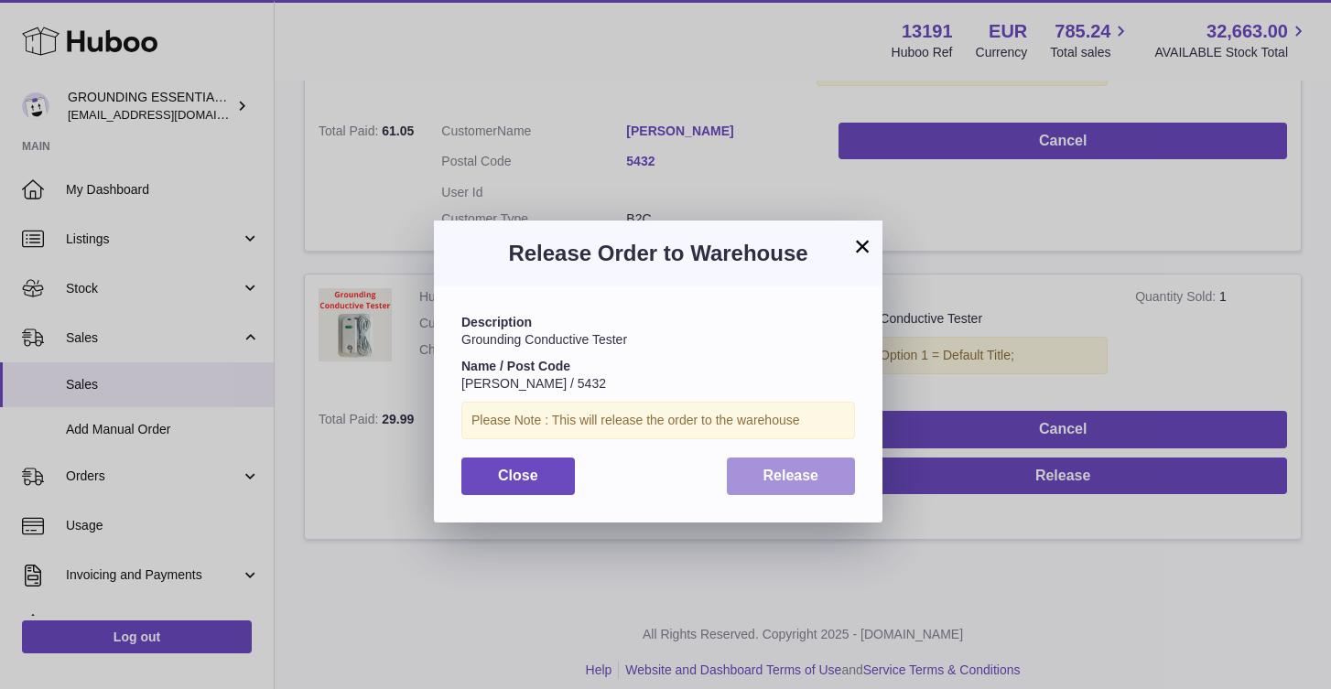
click at [780, 467] on button "Release" at bounding box center [791, 477] width 129 height 38
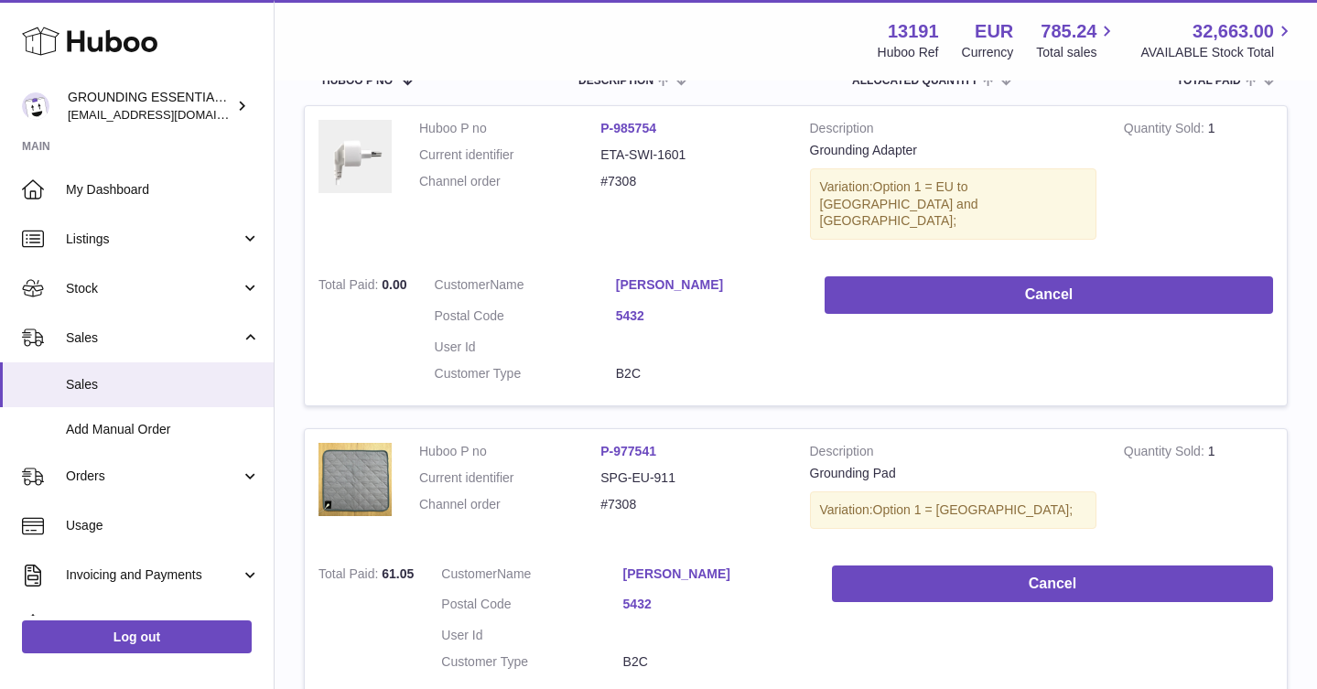
scroll to position [0, 0]
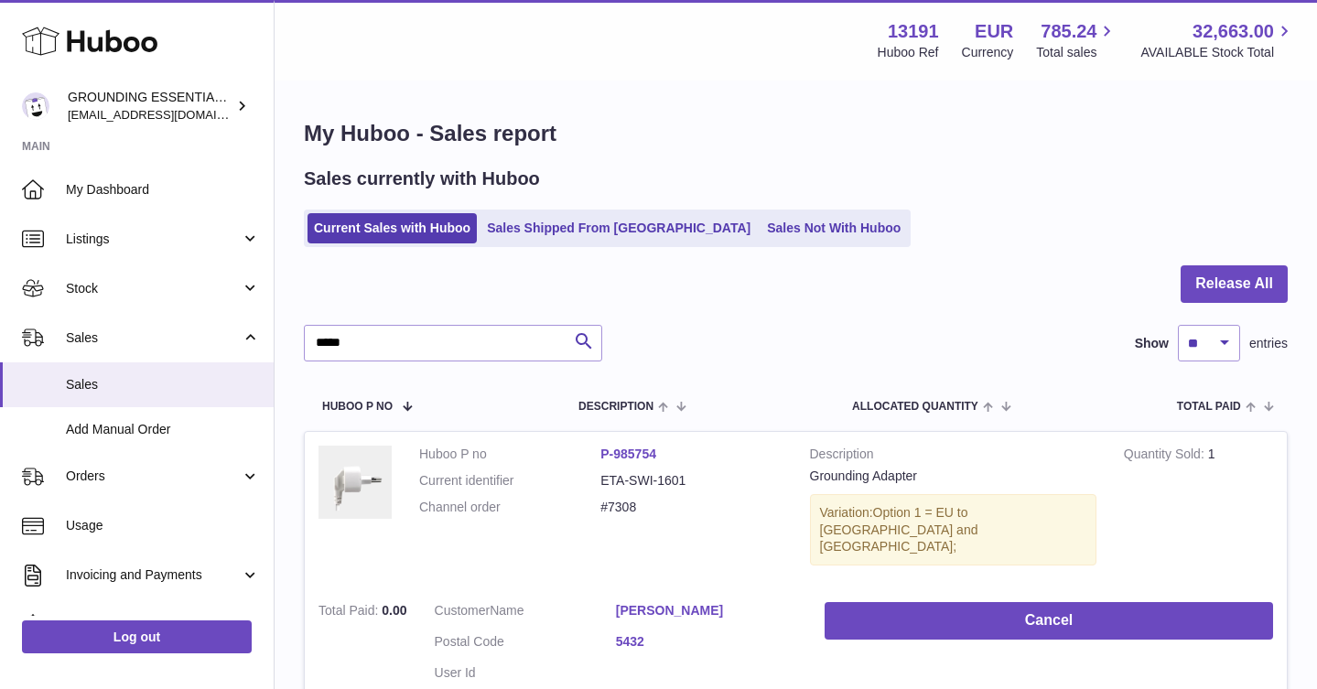
click at [663, 222] on ul "Current Sales with Huboo Sales Shipped From [GEOGRAPHIC_DATA] Sales Not With Hu…" at bounding box center [607, 229] width 607 height 38
click at [761, 230] on link "Sales Not With Huboo" at bounding box center [834, 228] width 146 height 30
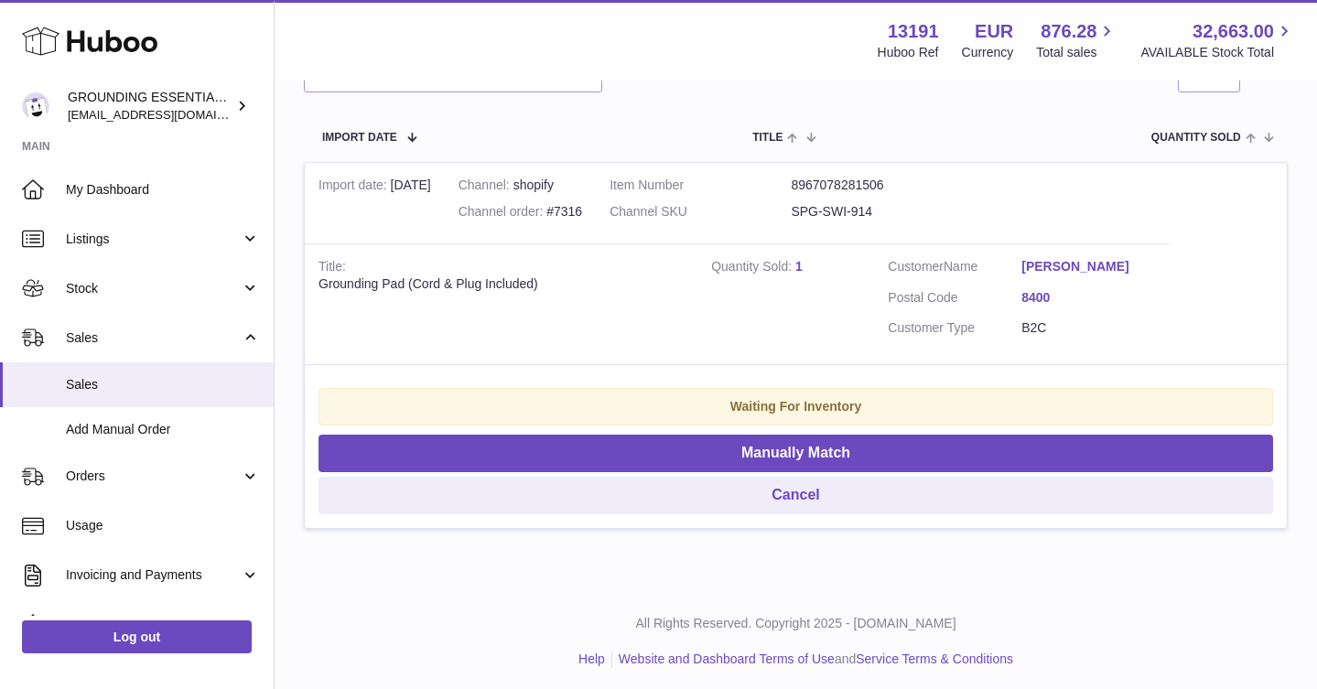
scroll to position [314, 0]
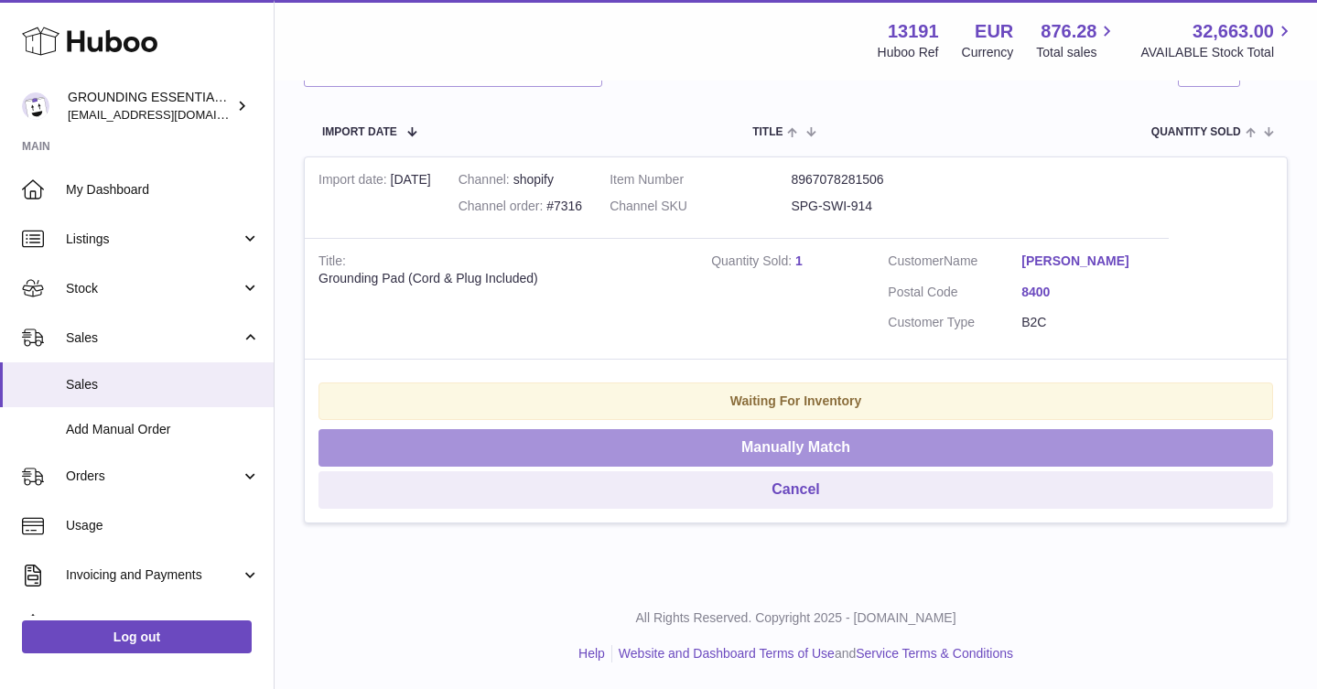
click at [787, 457] on button "Manually Match" at bounding box center [796, 448] width 955 height 38
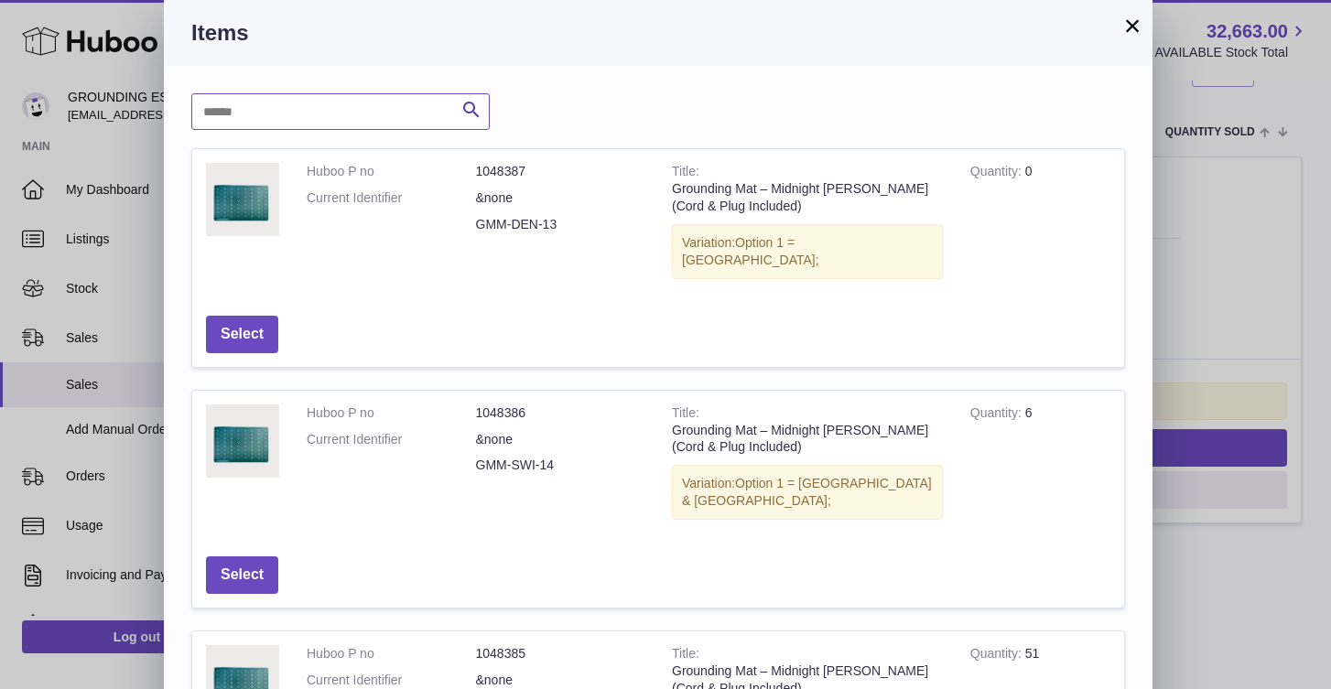
click at [298, 106] on input "text" at bounding box center [340, 111] width 298 height 37
type input "******"
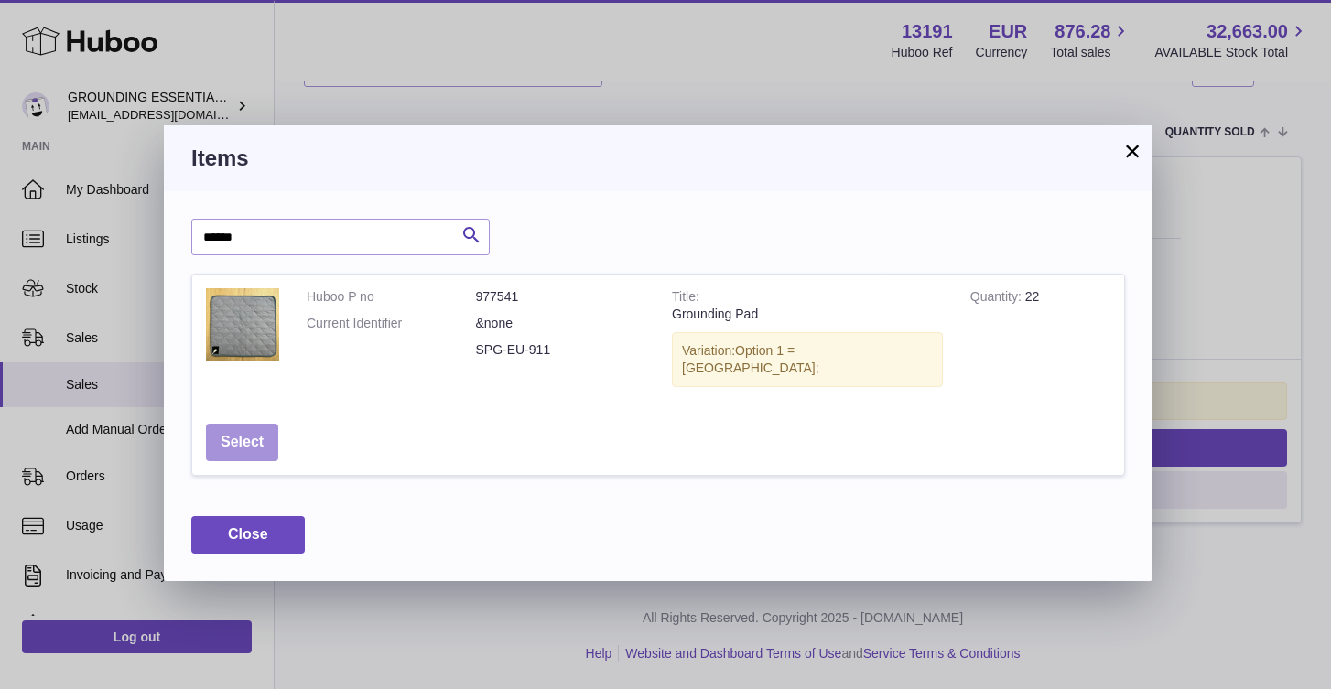
click at [244, 424] on button "Select" at bounding box center [242, 443] width 72 height 38
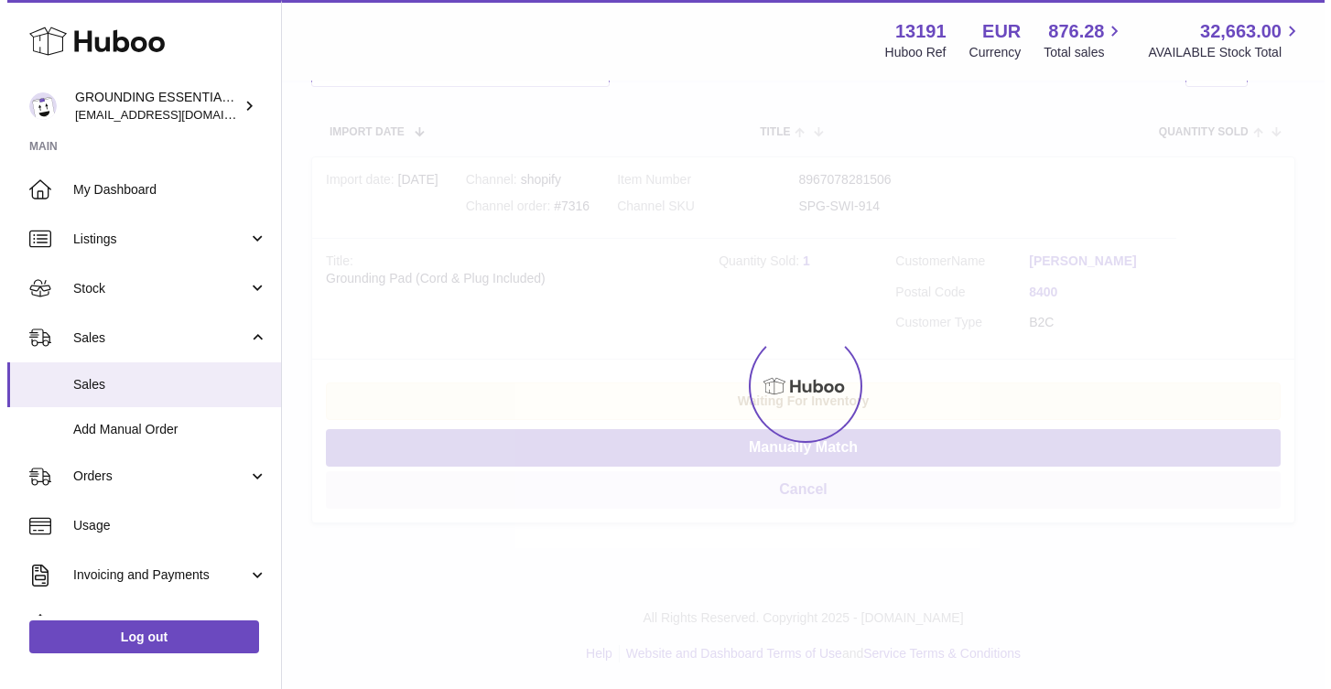
scroll to position [0, 0]
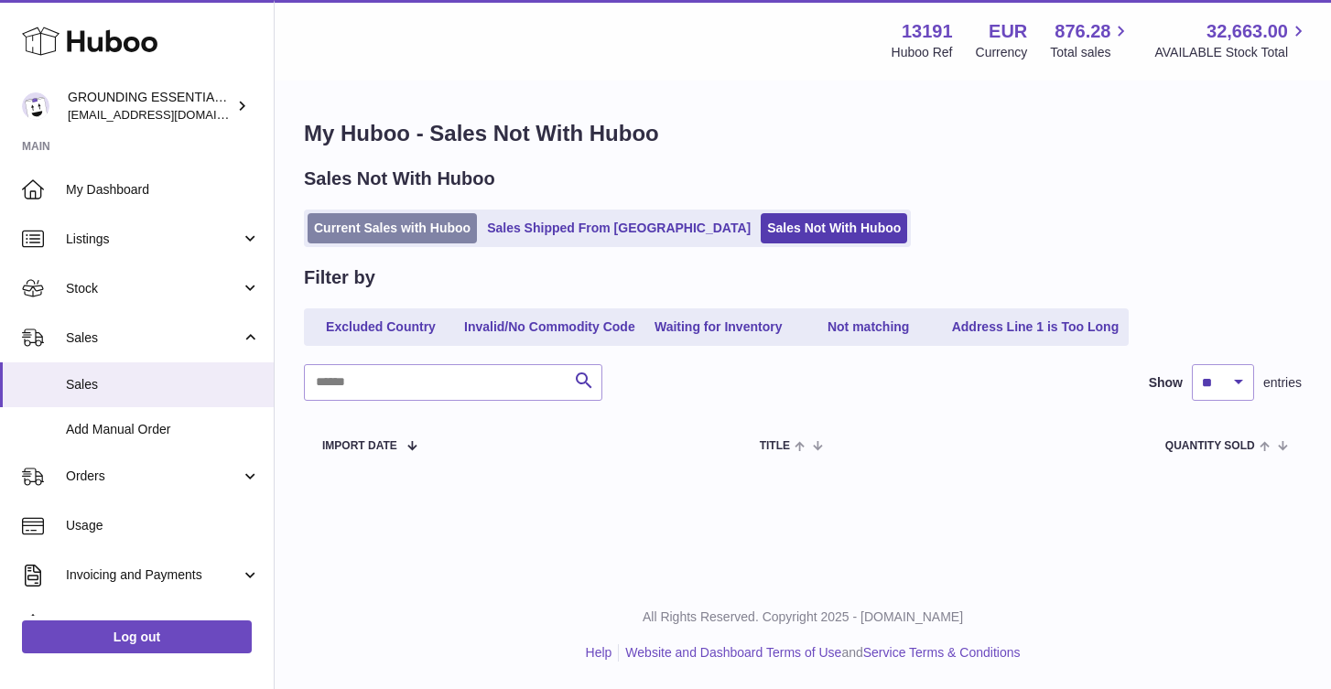
click at [402, 227] on link "Current Sales with Huboo" at bounding box center [392, 228] width 169 height 30
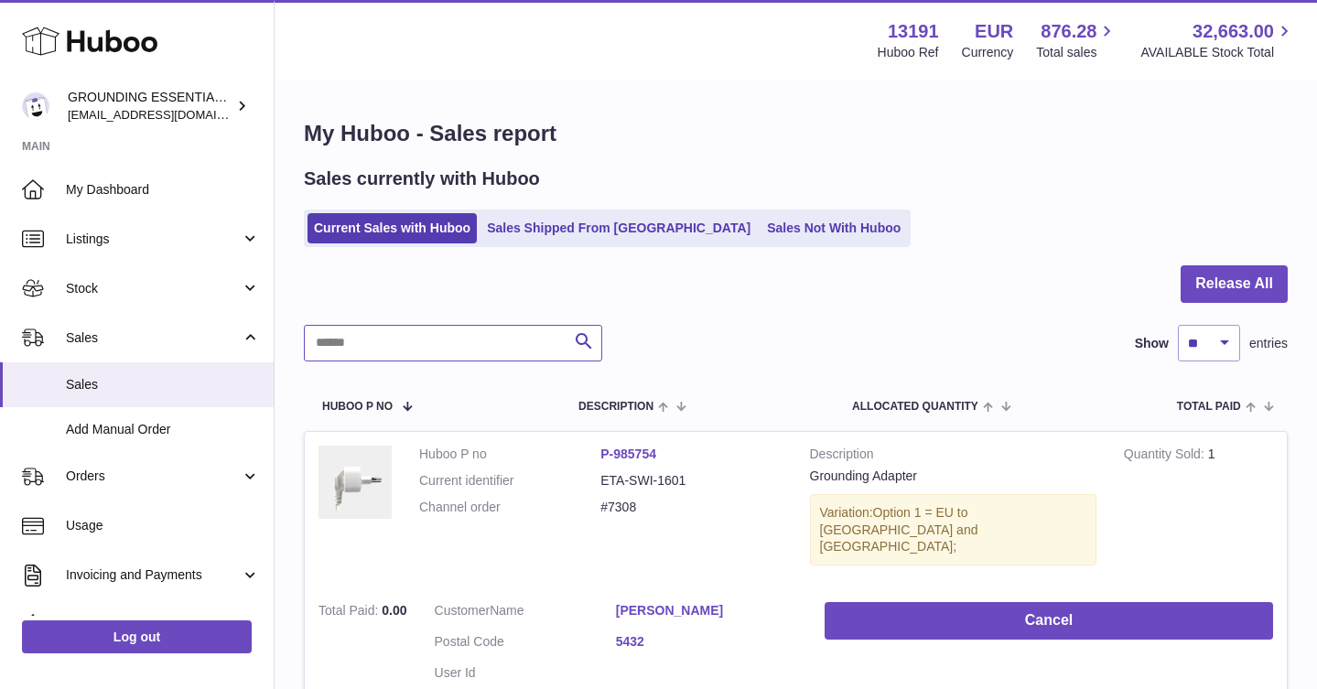
click at [373, 330] on input "text" at bounding box center [453, 343] width 298 height 37
type input "****"
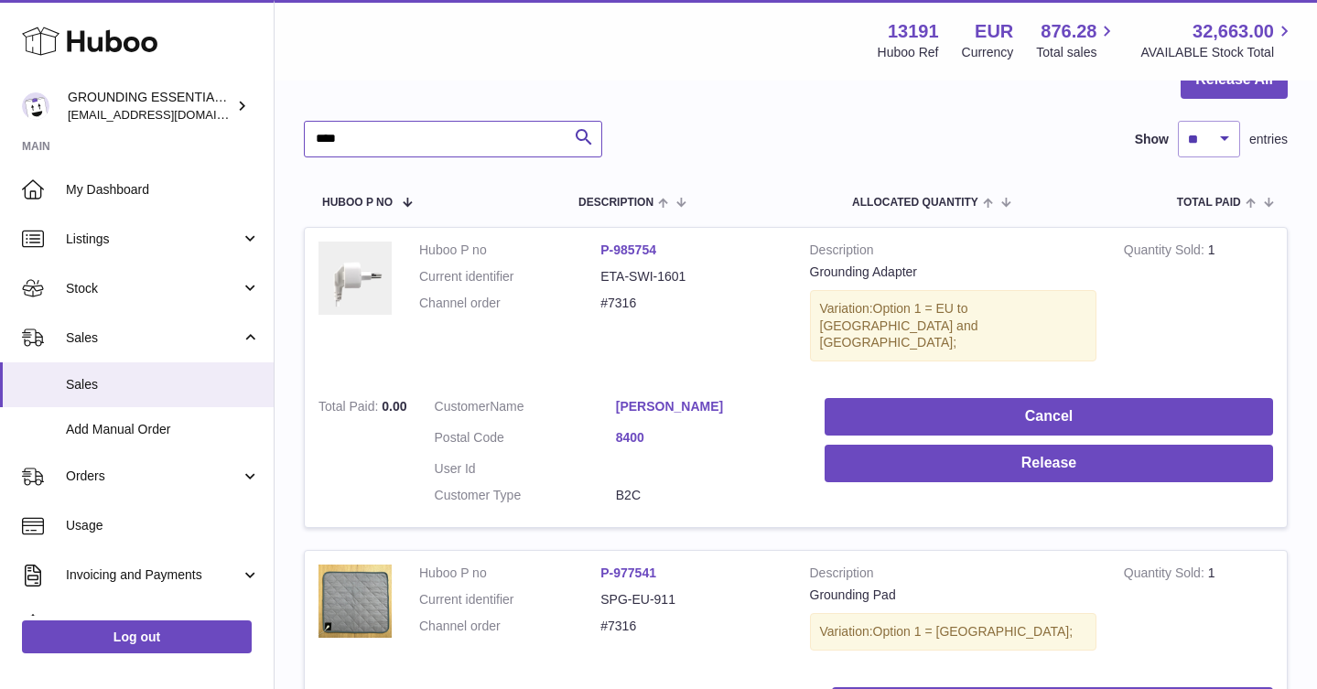
scroll to position [481, 0]
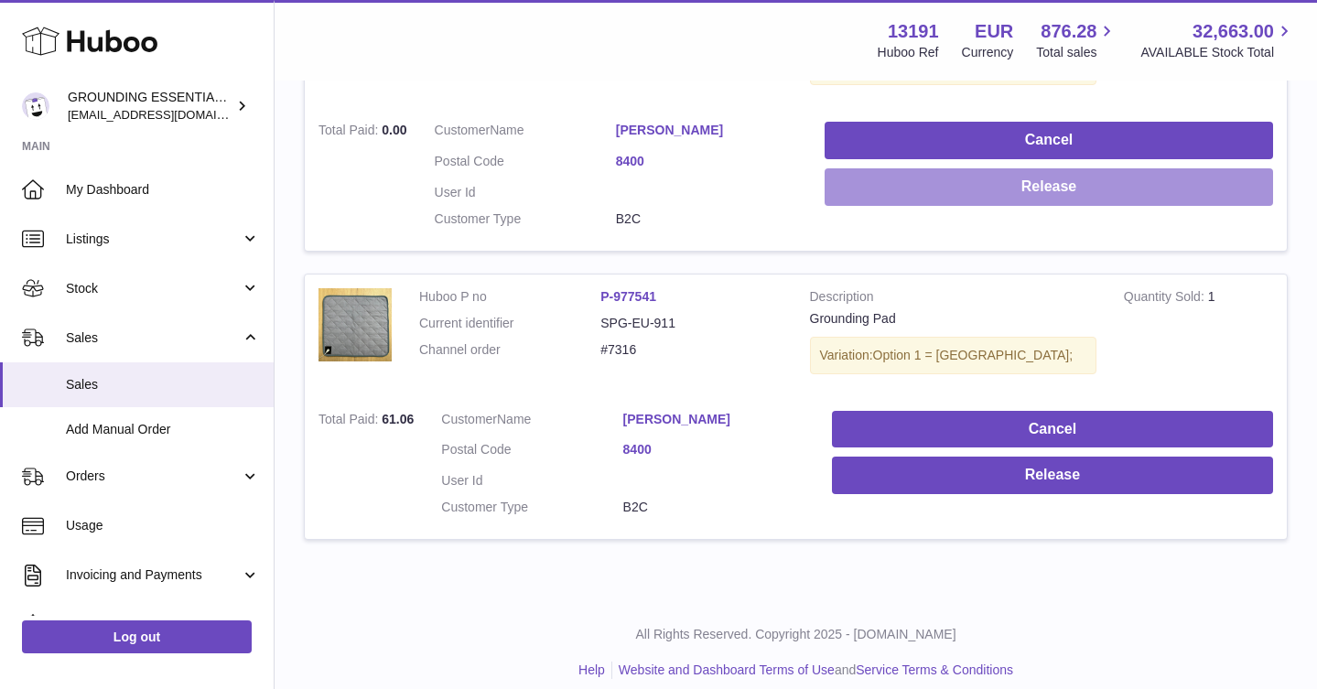
click at [1115, 168] on button "Release" at bounding box center [1049, 187] width 449 height 38
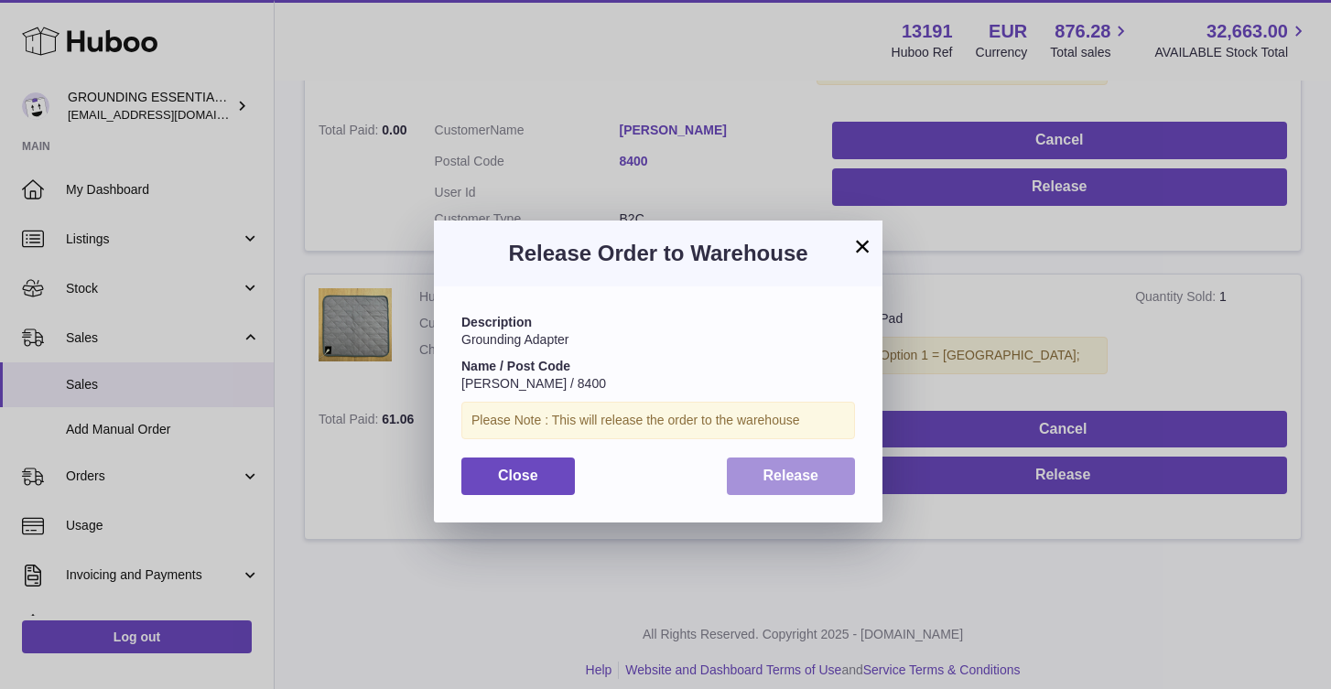
click at [809, 476] on span "Release" at bounding box center [791, 476] width 56 height 16
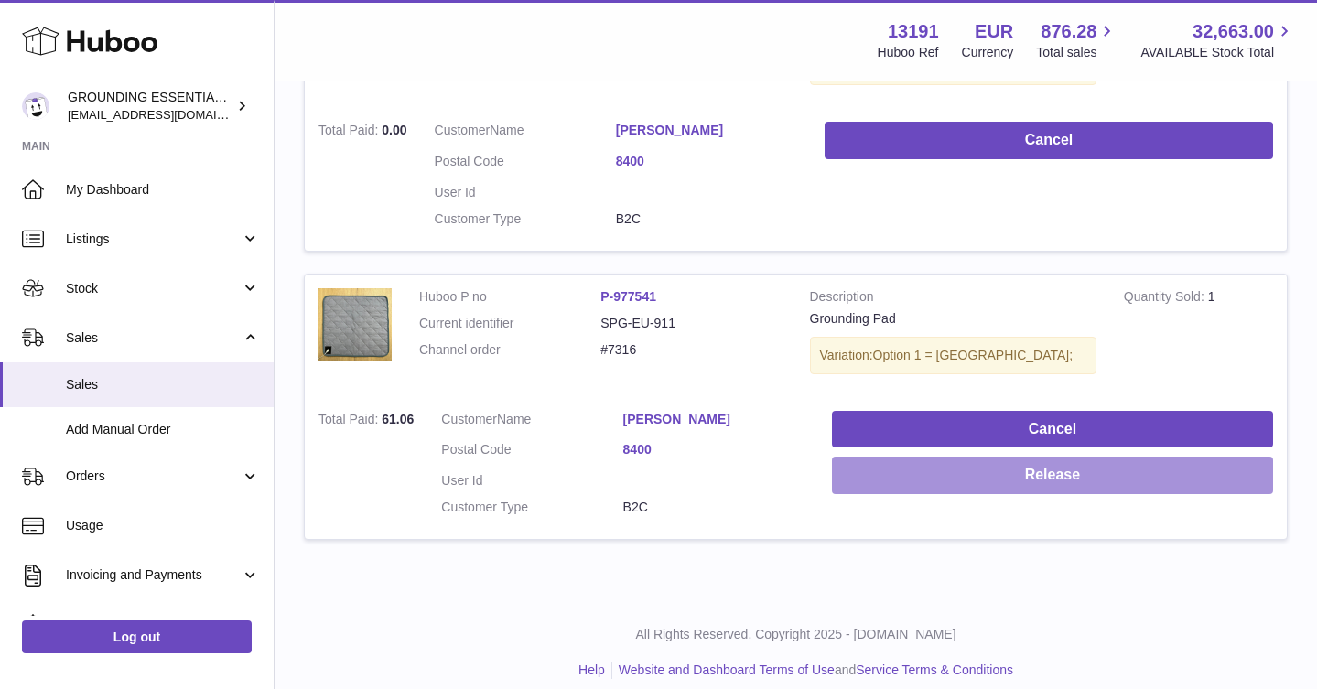
click at [979, 477] on button "Release" at bounding box center [1052, 476] width 441 height 38
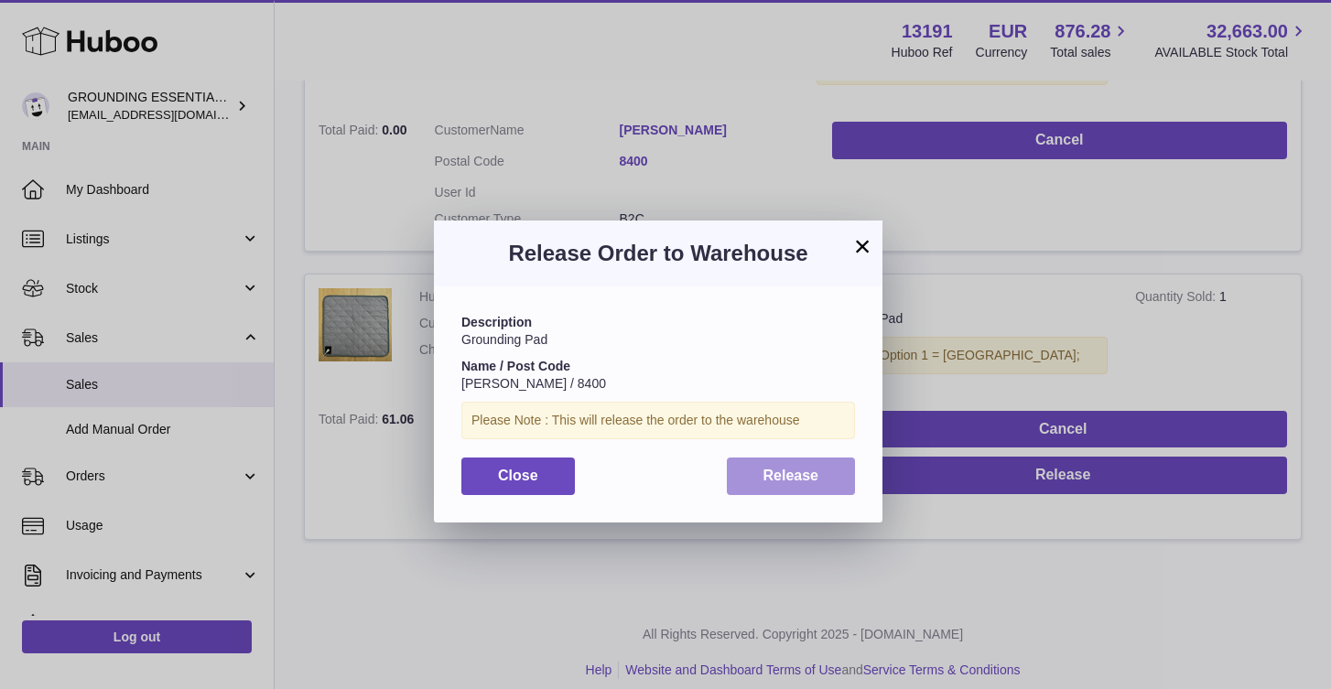
click at [773, 488] on button "Release" at bounding box center [791, 477] width 129 height 38
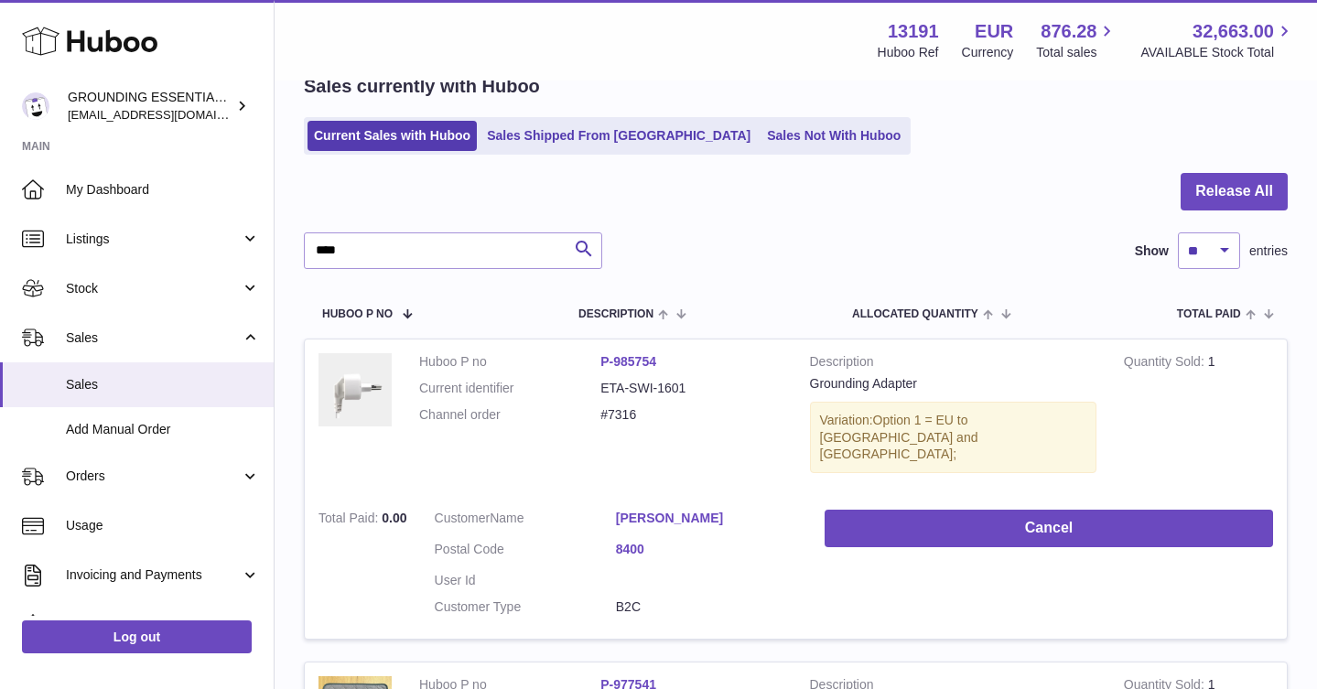
scroll to position [0, 0]
